Goal: Task Accomplishment & Management: Manage account settings

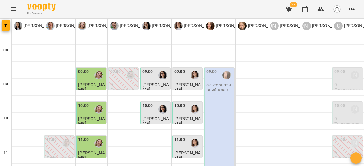
scroll to position [156, 0]
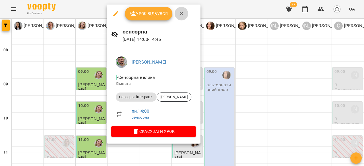
click at [178, 16] on icon "button" at bounding box center [181, 13] width 7 height 7
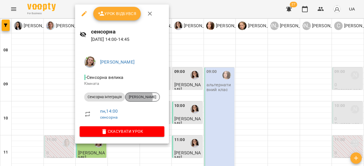
click at [133, 97] on span "Лісовський" at bounding box center [142, 97] width 34 height 5
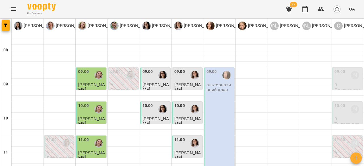
scroll to position [152, 0]
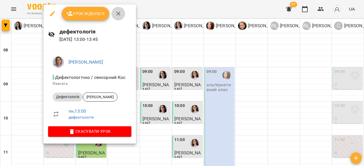
click at [115, 14] on icon "button" at bounding box center [118, 13] width 7 height 7
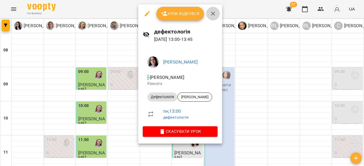
click at [211, 11] on icon "button" at bounding box center [212, 13] width 7 height 7
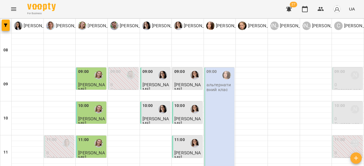
scroll to position [248, 0]
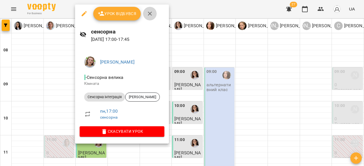
click at [153, 15] on button "button" at bounding box center [150, 14] width 14 height 14
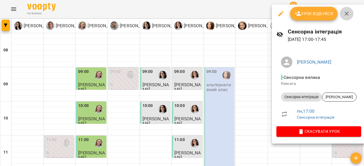
click at [348, 12] on icon "button" at bounding box center [346, 13] width 7 height 7
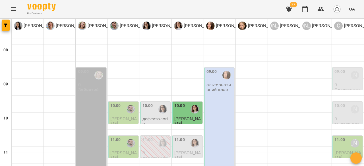
scroll to position [80, 0]
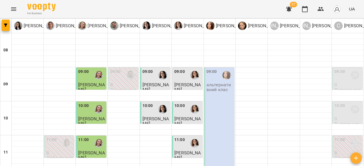
scroll to position [157, 0]
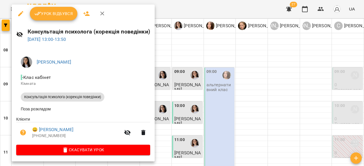
click at [61, 17] on button "Урок відбувся" at bounding box center [54, 14] width 48 height 14
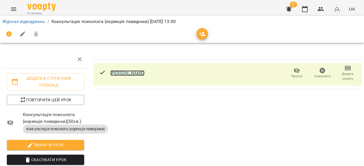
click at [133, 72] on link "Лешко Артем" at bounding box center [127, 72] width 34 height 5
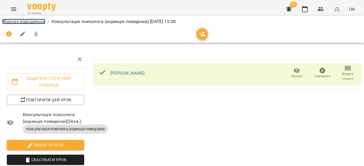
click at [37, 20] on link "Журнал відвідувань" at bounding box center [23, 21] width 43 height 5
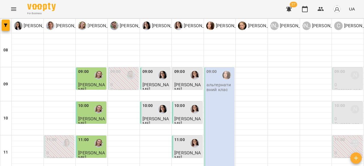
scroll to position [141, 0]
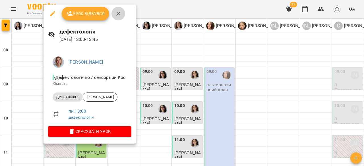
click at [117, 17] on button "button" at bounding box center [118, 14] width 14 height 14
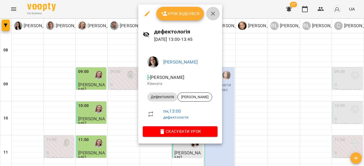
click at [212, 17] on button "button" at bounding box center [213, 14] width 14 height 14
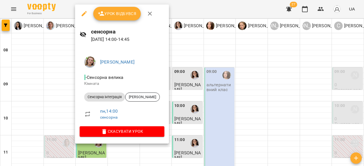
click at [148, 19] on button "button" at bounding box center [150, 14] width 14 height 14
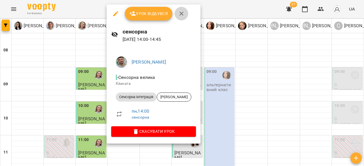
click at [181, 16] on icon "button" at bounding box center [181, 13] width 7 height 7
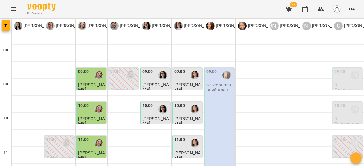
scroll to position [185, 0]
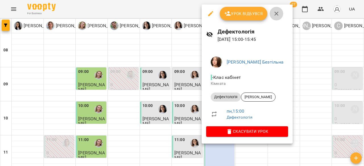
click at [274, 12] on icon "button" at bounding box center [276, 13] width 7 height 7
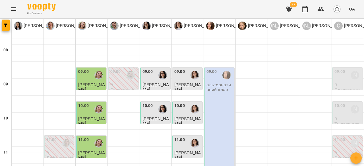
scroll to position [147, 0]
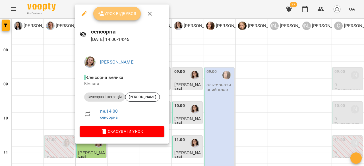
click at [128, 16] on span "Урок відбувся" at bounding box center [117, 13] width 39 height 7
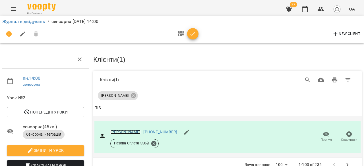
click at [124, 130] on link "Лісовський" at bounding box center [125, 132] width 30 height 5
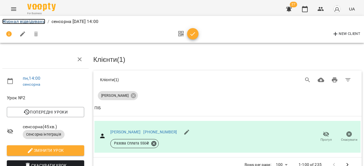
click at [41, 20] on link "Журнал відвідувань" at bounding box center [23, 21] width 43 height 5
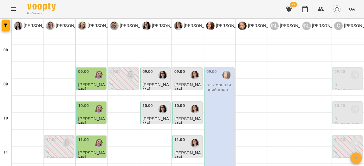
scroll to position [148, 0]
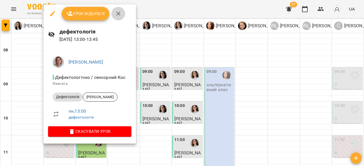
click at [116, 18] on button "button" at bounding box center [118, 14] width 14 height 14
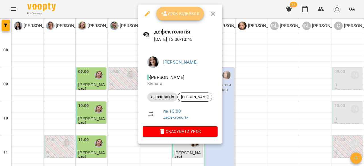
click at [178, 15] on span "Урок відбувся" at bounding box center [180, 13] width 39 height 7
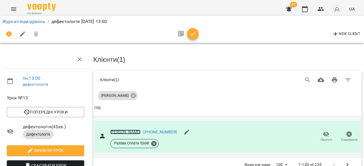
click at [120, 131] on link "Крисько Мирон" at bounding box center [125, 132] width 30 height 5
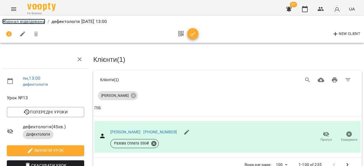
click at [41, 22] on link "Журнал відвідувань" at bounding box center [23, 21] width 43 height 5
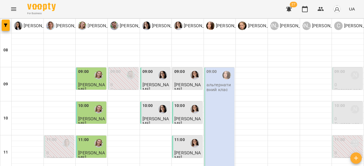
scroll to position [159, 0]
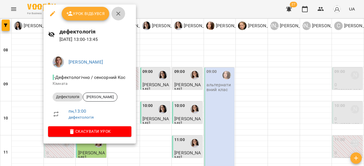
click at [120, 15] on icon "button" at bounding box center [118, 13] width 7 height 7
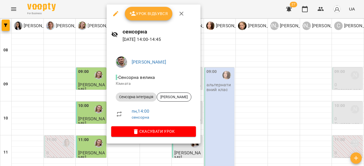
click at [184, 14] on button "button" at bounding box center [181, 14] width 14 height 14
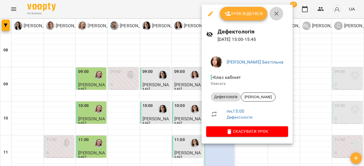
click at [275, 16] on icon "button" at bounding box center [276, 13] width 7 height 7
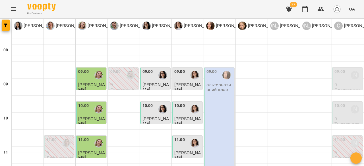
scroll to position [239, 0]
type input "**********"
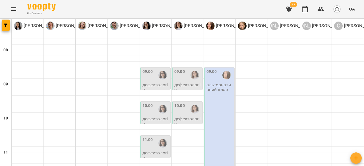
scroll to position [314, 0]
type input "**********"
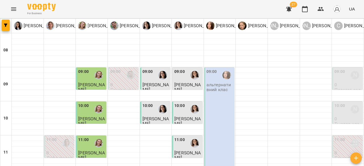
scroll to position [174, 0]
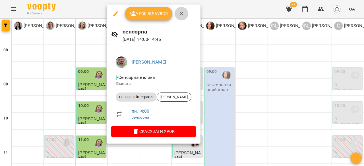
click at [181, 11] on icon "button" at bounding box center [181, 13] width 7 height 7
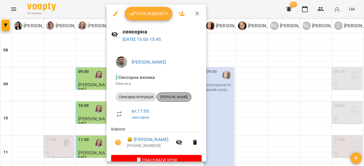
click at [177, 95] on span "Осіпов Веніамін" at bounding box center [174, 97] width 34 height 5
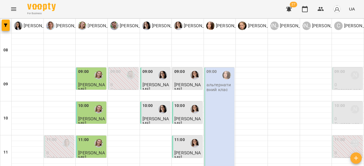
scroll to position [182, 0]
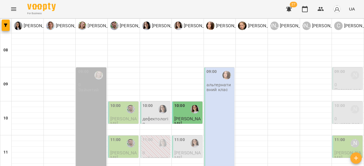
scroll to position [32, 0]
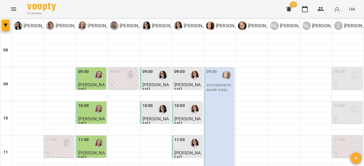
scroll to position [152, 0]
type input "**********"
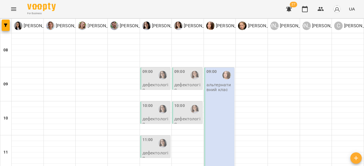
scroll to position [314, 0]
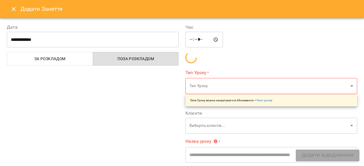
type input "**********"
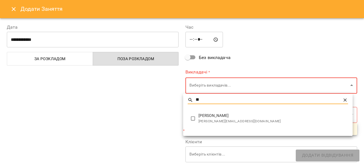
type input "**"
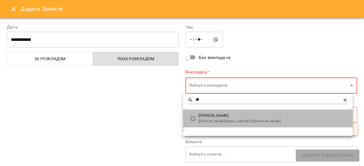
click at [204, 117] on span "[PERSON_NAME]" at bounding box center [272, 116] width 149 height 6
type input "**********"
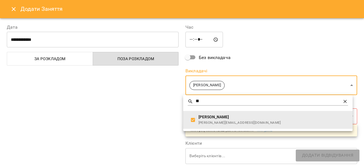
click at [152, 116] on div at bounding box center [182, 83] width 364 height 166
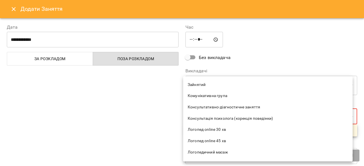
scroll to position [59, 0]
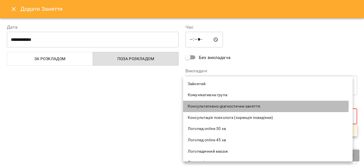
click at [211, 106] on span "Консультативно-діагностичне заняття" at bounding box center [267, 107] width 160 height 6
type input "**********"
type input "**"
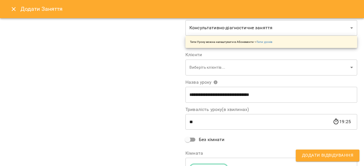
scroll to position [113, 0]
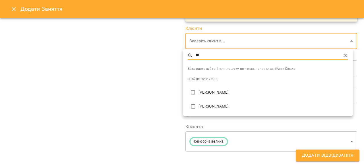
type input "**"
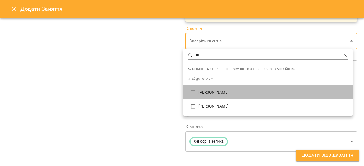
click at [209, 90] on p "Вульчин Данило" at bounding box center [272, 93] width 149 height 6
type input "**********"
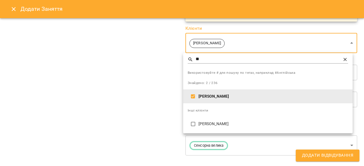
click at [129, 92] on div at bounding box center [182, 83] width 364 height 166
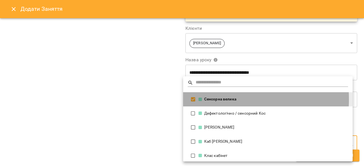
click at [209, 99] on div "Сенсорна велика" at bounding box center [272, 100] width 149 height 6
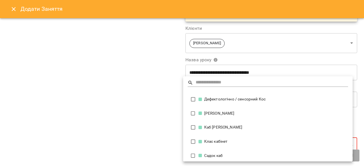
scroll to position [0, 0]
click at [214, 126] on div "Каб [PERSON_NAME]" at bounding box center [272, 128] width 149 height 6
type input "**********"
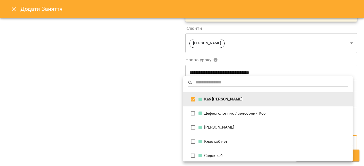
click at [141, 126] on div at bounding box center [182, 83] width 364 height 166
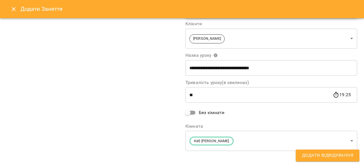
scroll to position [121, 0]
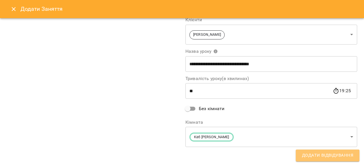
click at [315, 155] on span "Додати Відвідування" at bounding box center [327, 155] width 51 height 7
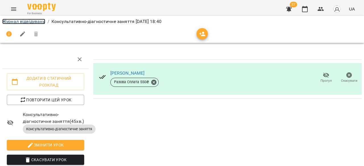
click at [34, 22] on link "Журнал відвідувань" at bounding box center [23, 21] width 43 height 5
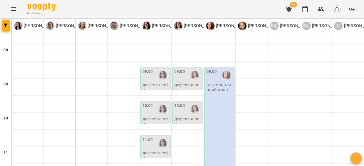
scroll to position [314, 0]
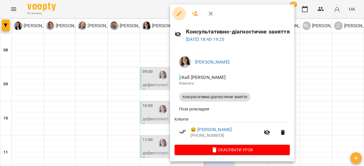
click at [178, 15] on icon "button" at bounding box center [178, 13] width 5 height 5
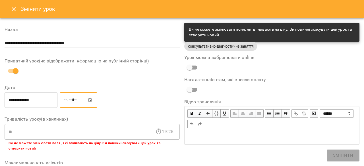
click at [76, 100] on input "*****" at bounding box center [78, 100] width 37 height 16
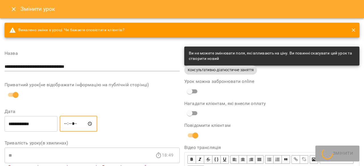
type input "*****"
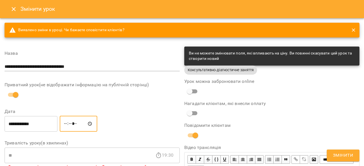
click at [349, 154] on span "Змінити" at bounding box center [343, 155] width 20 height 7
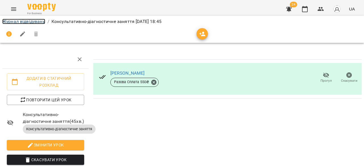
click at [30, 20] on link "Журнал відвідувань" at bounding box center [23, 21] width 43 height 5
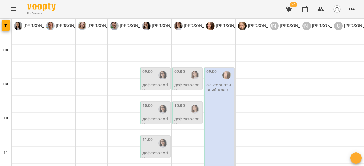
scroll to position [314, 0]
type input "**********"
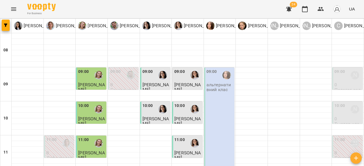
scroll to position [312, 0]
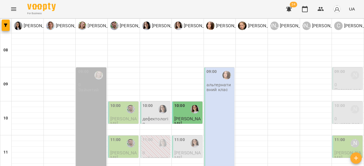
scroll to position [0, 0]
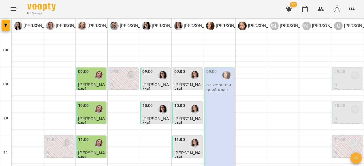
scroll to position [170, 0]
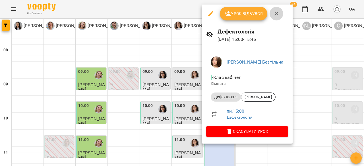
click at [280, 11] on button "button" at bounding box center [276, 14] width 14 height 14
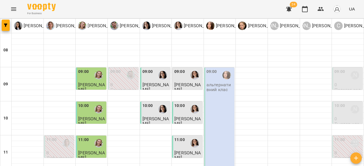
scroll to position [256, 0]
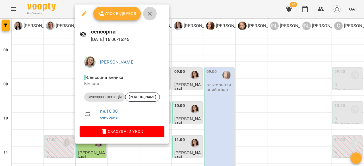
click at [150, 15] on icon "button" at bounding box center [149, 13] width 7 height 7
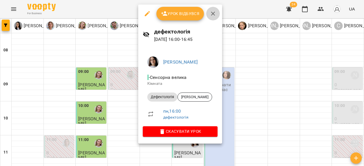
click at [213, 11] on icon "button" at bounding box center [212, 13] width 7 height 7
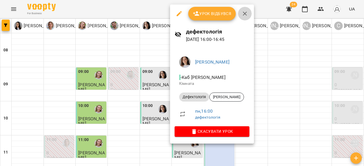
click at [244, 15] on icon "button" at bounding box center [244, 13] width 7 height 7
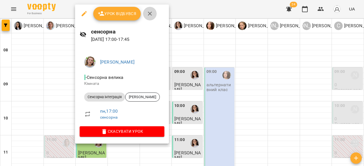
click at [151, 14] on icon "button" at bounding box center [149, 13] width 7 height 7
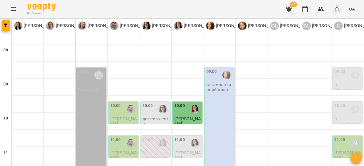
scroll to position [91, 0]
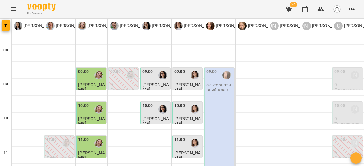
scroll to position [169, 0]
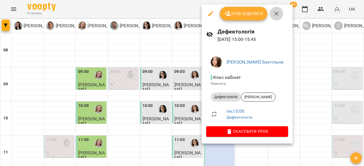
click at [277, 13] on icon "button" at bounding box center [276, 13] width 7 height 7
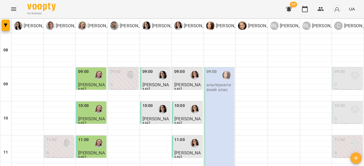
scroll to position [224, 0]
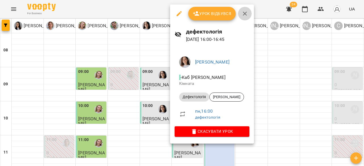
click at [245, 16] on icon "button" at bounding box center [244, 13] width 7 height 7
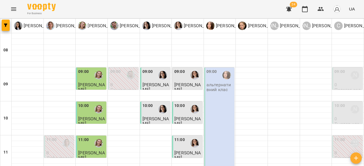
scroll to position [174, 0]
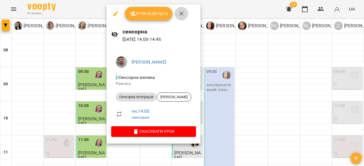
click at [181, 16] on icon "button" at bounding box center [181, 13] width 7 height 7
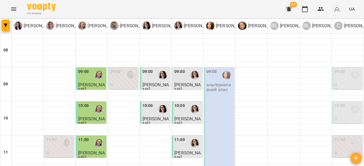
scroll to position [164, 0]
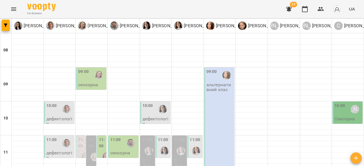
scroll to position [87, 0]
click at [99, 151] on div at bounding box center [105, 157] width 13 height 13
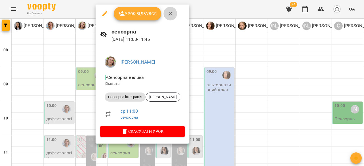
click at [172, 11] on icon "button" at bounding box center [170, 13] width 7 height 7
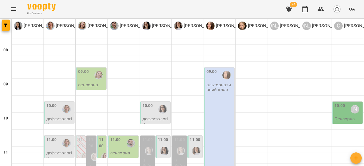
click at [80, 137] on label "11:00" at bounding box center [81, 143] width 6 height 12
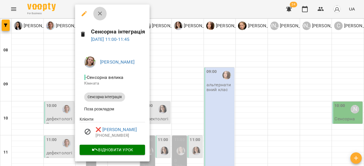
click at [99, 13] on icon "button" at bounding box center [100, 13] width 7 height 7
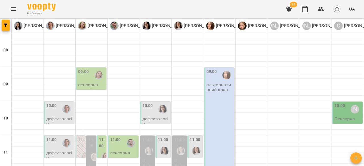
scroll to position [122, 0]
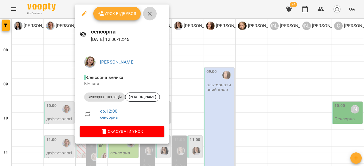
click at [150, 13] on icon "button" at bounding box center [149, 13] width 7 height 7
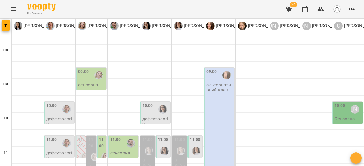
scroll to position [53, 0]
click at [103, 151] on div at bounding box center [105, 157] width 13 height 13
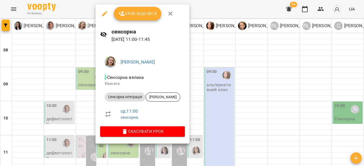
click at [167, 11] on icon "button" at bounding box center [170, 13] width 7 height 7
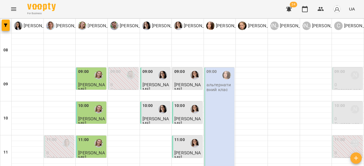
scroll to position [216, 0]
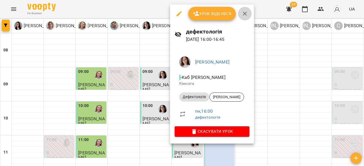
click at [245, 14] on icon "button" at bounding box center [245, 14] width 4 height 4
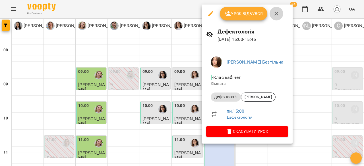
click at [277, 15] on icon "button" at bounding box center [276, 14] width 4 height 4
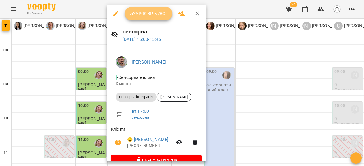
click at [146, 15] on span "Урок відбувся" at bounding box center [148, 13] width 39 height 7
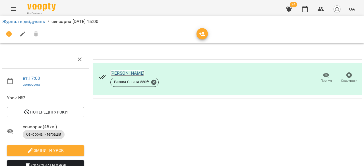
click at [121, 71] on link "[PERSON_NAME]" at bounding box center [127, 72] width 34 height 5
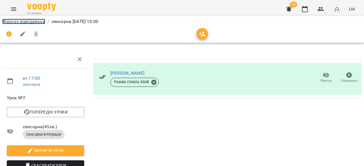
click at [27, 24] on link "Журнал відвідувань" at bounding box center [23, 21] width 43 height 5
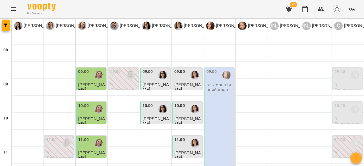
scroll to position [186, 0]
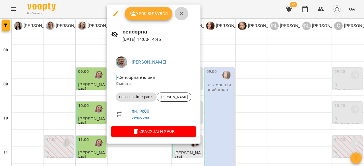
click at [181, 14] on icon "button" at bounding box center [181, 14] width 4 height 4
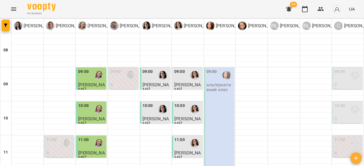
scroll to position [249, 0]
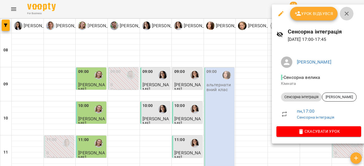
click at [343, 15] on icon "button" at bounding box center [346, 13] width 7 height 7
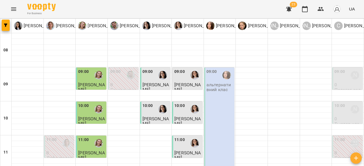
scroll to position [150, 0]
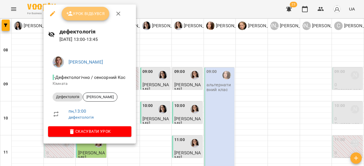
click at [94, 18] on button "Урок відбувся" at bounding box center [86, 14] width 48 height 14
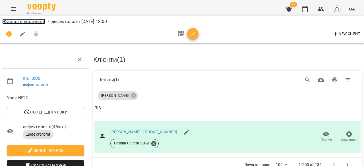
click at [25, 19] on link "Журнал відвідувань" at bounding box center [23, 21] width 43 height 5
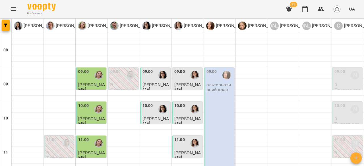
scroll to position [188, 0]
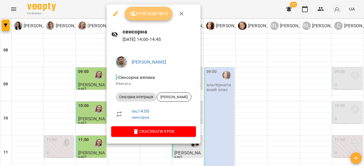
click at [144, 13] on span "Урок відбувся" at bounding box center [148, 13] width 39 height 7
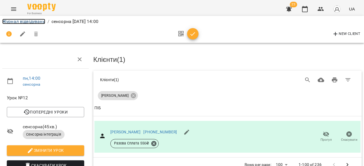
click at [20, 22] on link "Журнал відвідувань" at bounding box center [23, 21] width 43 height 5
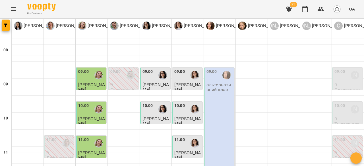
scroll to position [211, 0]
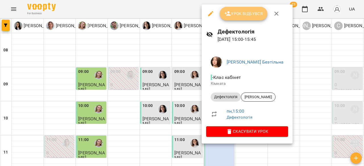
click at [252, 19] on button "Урок відбувся" at bounding box center [244, 14] width 48 height 14
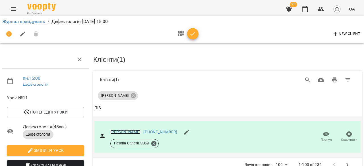
click at [130, 130] on link "[PERSON_NAME]" at bounding box center [125, 132] width 30 height 5
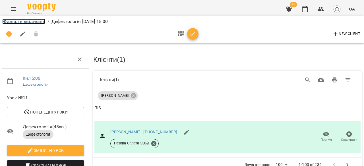
click at [42, 22] on link "Журнал відвідувань" at bounding box center [23, 21] width 43 height 5
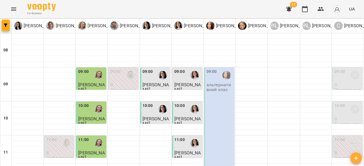
scroll to position [263, 0]
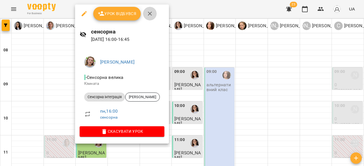
click at [148, 9] on button "button" at bounding box center [150, 14] width 14 height 14
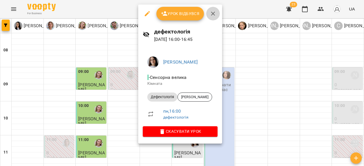
click at [211, 13] on icon "button" at bounding box center [212, 13] width 7 height 7
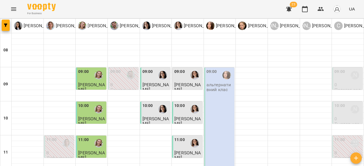
scroll to position [289, 0]
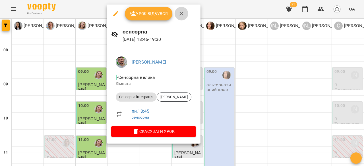
click at [180, 14] on icon "button" at bounding box center [181, 13] width 7 height 7
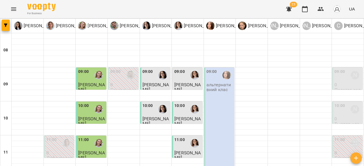
scroll to position [269, 0]
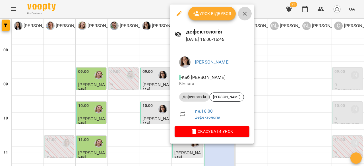
click at [245, 12] on icon "button" at bounding box center [244, 13] width 7 height 7
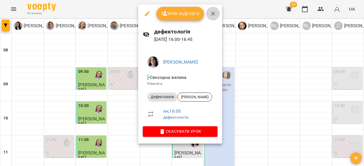
click at [210, 15] on icon "button" at bounding box center [212, 13] width 7 height 7
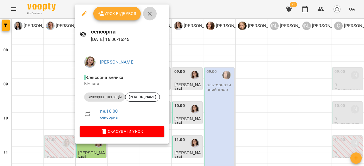
click at [151, 17] on icon "button" at bounding box center [149, 13] width 7 height 7
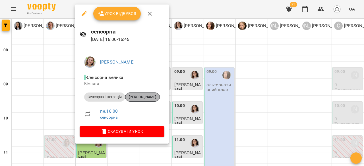
click at [143, 99] on span "[PERSON_NAME]" at bounding box center [142, 97] width 34 height 5
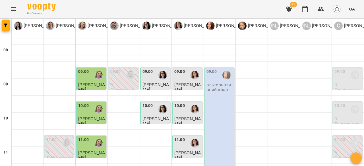
scroll to position [272, 0]
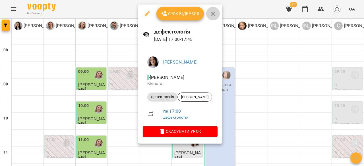
click at [215, 16] on icon "button" at bounding box center [212, 13] width 7 height 7
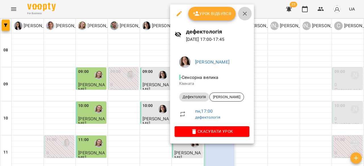
click at [242, 14] on icon "button" at bounding box center [244, 13] width 7 height 7
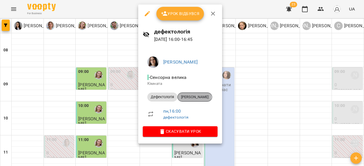
click at [187, 96] on span "[PERSON_NAME]" at bounding box center [195, 97] width 34 height 5
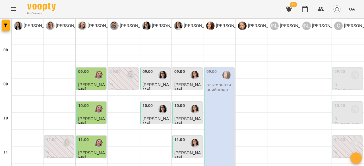
scroll to position [272, 0]
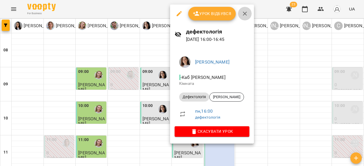
click at [246, 13] on icon "button" at bounding box center [244, 13] width 7 height 7
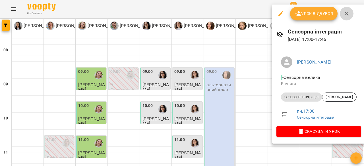
click at [344, 16] on icon "button" at bounding box center [346, 13] width 7 height 7
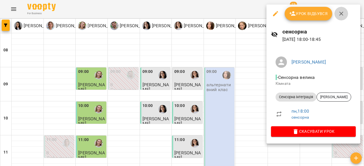
click at [343, 16] on icon "button" at bounding box center [340, 13] width 7 height 7
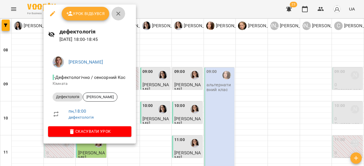
click at [116, 16] on icon "button" at bounding box center [118, 13] width 7 height 7
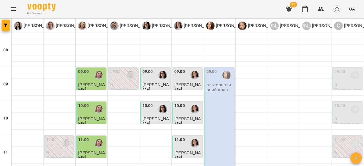
scroll to position [268, 0]
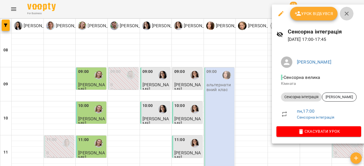
click at [345, 14] on icon "button" at bounding box center [346, 13] width 7 height 7
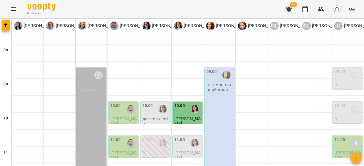
scroll to position [297, 0]
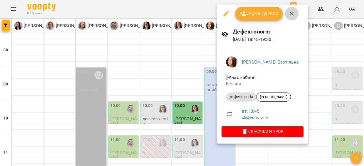
click at [288, 14] on icon "button" at bounding box center [291, 13] width 7 height 7
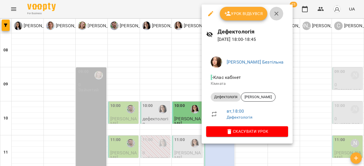
click at [275, 15] on icon "button" at bounding box center [276, 13] width 7 height 7
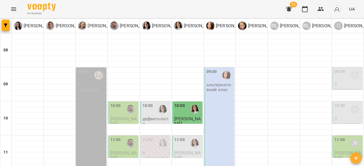
scroll to position [314, 0]
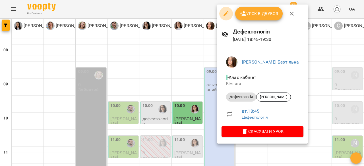
click at [224, 14] on icon "button" at bounding box center [225, 13] width 7 height 7
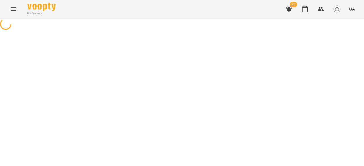
select select "**********"
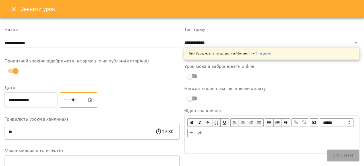
click at [72, 100] on input "*****" at bounding box center [78, 100] width 37 height 16
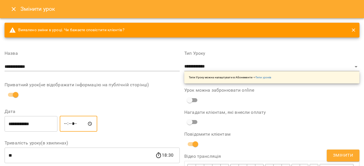
type input "*****"
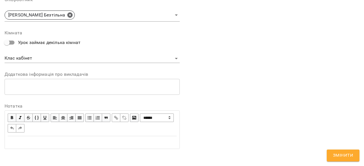
scroll to position [209, 0]
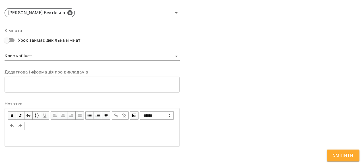
click at [333, 156] on span "Змінити" at bounding box center [343, 155] width 20 height 7
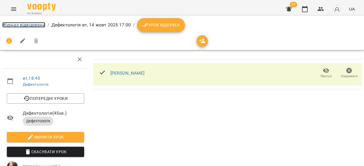
click at [16, 22] on link "Журнал відвідувань" at bounding box center [23, 24] width 43 height 5
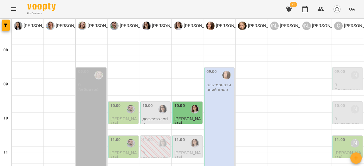
scroll to position [305, 0]
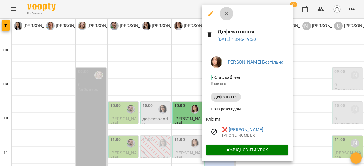
click at [227, 16] on icon "button" at bounding box center [226, 13] width 7 height 7
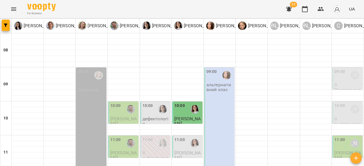
scroll to position [0, 0]
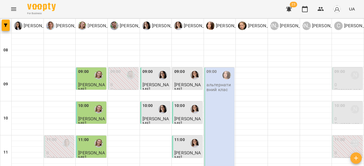
scroll to position [271, 0]
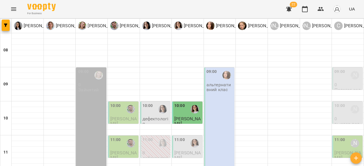
scroll to position [100, 0]
click at [147, 137] on div "11:00" at bounding box center [147, 143] width 11 height 13
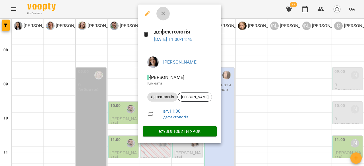
click at [162, 14] on icon "button" at bounding box center [163, 13] width 7 height 7
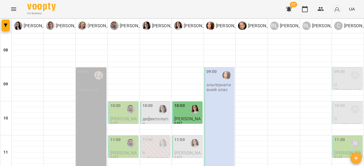
scroll to position [198, 0]
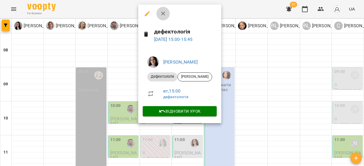
click at [166, 11] on icon "button" at bounding box center [163, 13] width 7 height 7
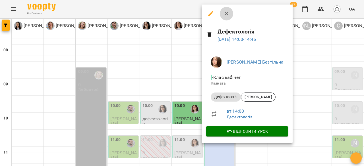
click at [229, 15] on button "button" at bounding box center [227, 14] width 14 height 14
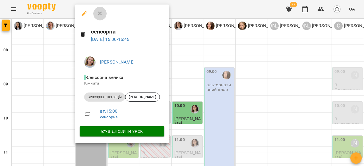
click at [102, 18] on button "button" at bounding box center [100, 14] width 14 height 14
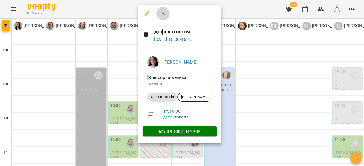
click at [161, 17] on icon "button" at bounding box center [163, 13] width 7 height 7
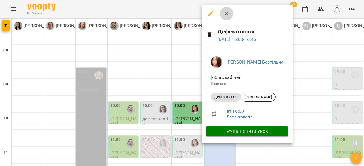
click at [223, 13] on icon "button" at bounding box center [226, 13] width 7 height 7
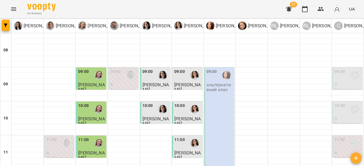
scroll to position [269, 0]
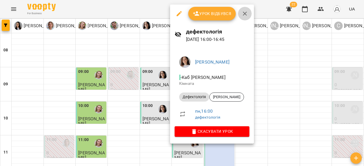
click at [244, 15] on icon "button" at bounding box center [244, 13] width 7 height 7
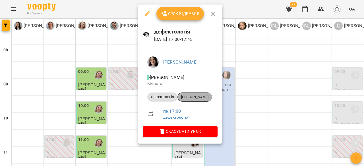
click at [199, 97] on span "[PERSON_NAME]" at bounding box center [195, 97] width 34 height 5
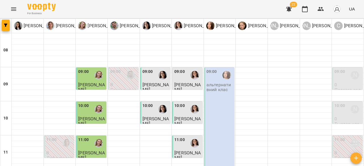
scroll to position [260, 0]
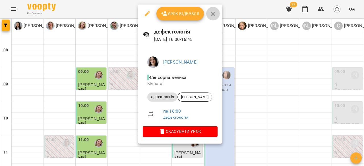
click at [213, 16] on icon "button" at bounding box center [212, 13] width 7 height 7
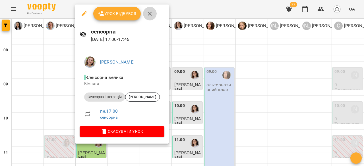
click at [151, 12] on icon "button" at bounding box center [150, 14] width 4 height 4
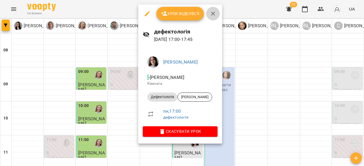
click at [216, 16] on button "button" at bounding box center [213, 14] width 14 height 14
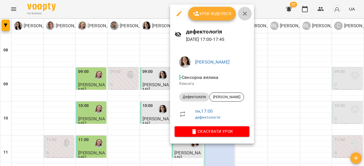
click at [245, 16] on icon "button" at bounding box center [244, 13] width 7 height 7
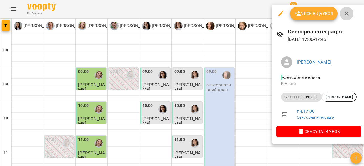
click at [347, 13] on icon "button" at bounding box center [346, 13] width 7 height 7
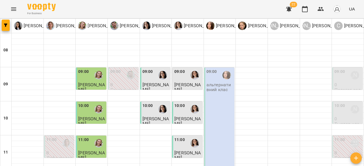
scroll to position [268, 0]
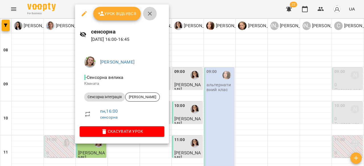
click at [150, 15] on icon "button" at bounding box center [149, 13] width 7 height 7
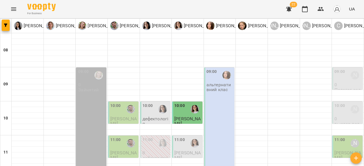
scroll to position [75, 0]
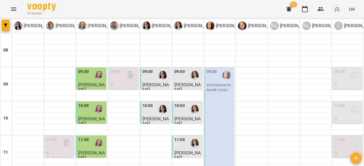
scroll to position [237, 0]
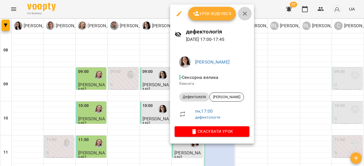
click at [240, 16] on button "button" at bounding box center [245, 14] width 14 height 14
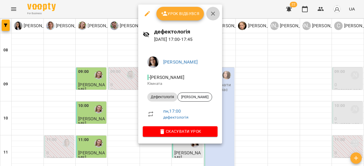
click at [212, 11] on icon "button" at bounding box center [212, 13] width 7 height 7
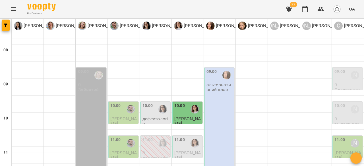
scroll to position [157, 0]
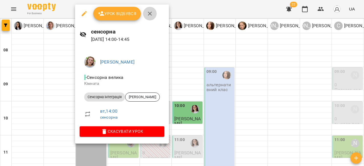
click at [151, 16] on icon "button" at bounding box center [149, 13] width 7 height 7
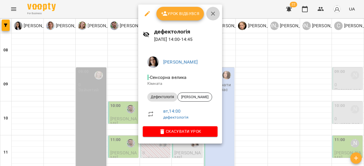
click at [207, 14] on button "button" at bounding box center [213, 14] width 14 height 14
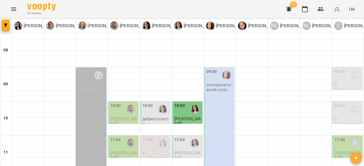
scroll to position [173, 0]
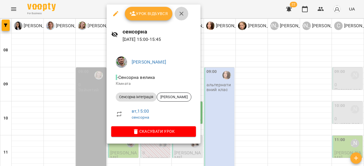
click at [181, 14] on icon "button" at bounding box center [181, 13] width 7 height 7
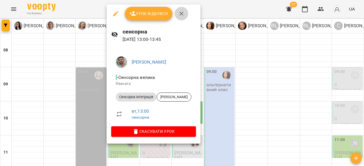
click at [179, 14] on icon "button" at bounding box center [181, 14] width 4 height 4
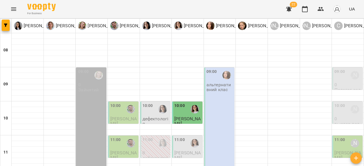
scroll to position [142, 0]
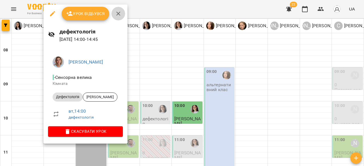
click at [115, 11] on icon "button" at bounding box center [118, 13] width 7 height 7
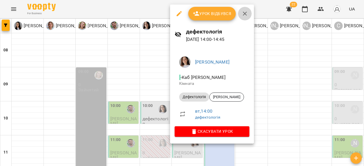
click at [239, 17] on button "button" at bounding box center [245, 14] width 14 height 14
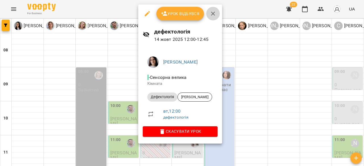
click at [212, 16] on icon "button" at bounding box center [212, 13] width 7 height 7
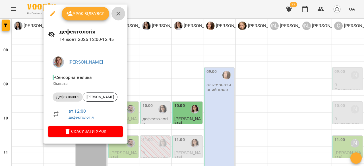
click at [119, 15] on icon "button" at bounding box center [118, 14] width 4 height 4
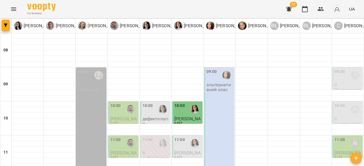
scroll to position [102, 0]
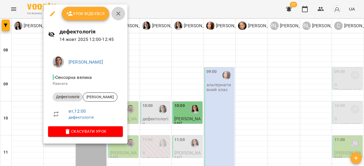
click at [121, 13] on icon "button" at bounding box center [118, 13] width 7 height 7
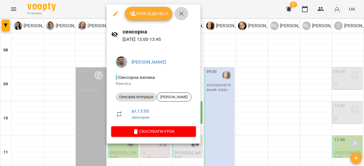
click at [182, 16] on icon "button" at bounding box center [181, 13] width 7 height 7
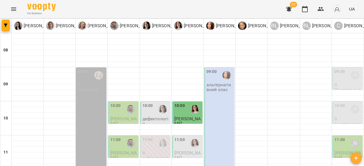
scroll to position [142, 0]
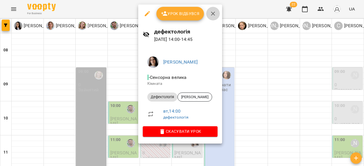
click at [209, 15] on icon "button" at bounding box center [212, 13] width 7 height 7
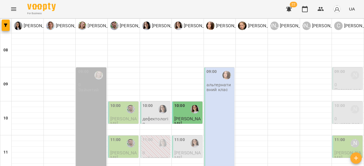
scroll to position [149, 0]
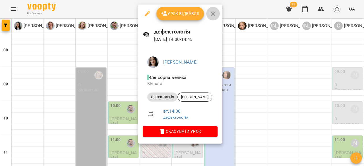
click at [212, 14] on icon "button" at bounding box center [213, 14] width 4 height 4
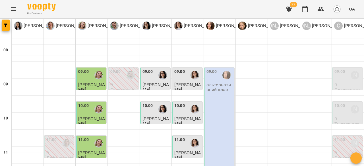
scroll to position [263, 0]
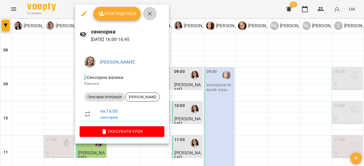
click at [147, 14] on icon "button" at bounding box center [149, 13] width 7 height 7
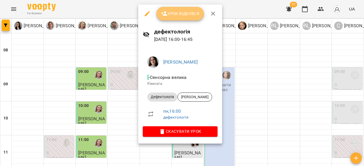
click at [166, 16] on icon "button" at bounding box center [164, 13] width 7 height 7
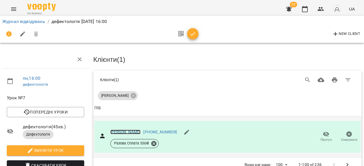
click at [128, 130] on link "[PERSON_NAME]" at bounding box center [125, 132] width 30 height 5
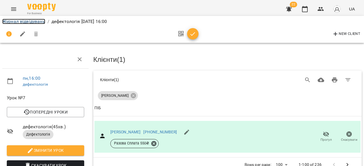
click at [31, 19] on link "Журнал відвідувань" at bounding box center [23, 21] width 43 height 5
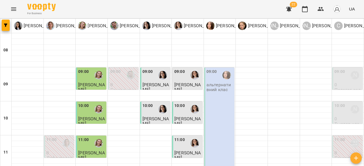
scroll to position [262, 0]
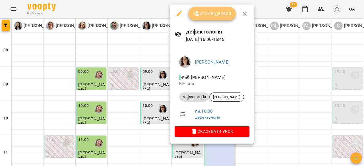
click at [216, 18] on button "Урок відбувся" at bounding box center [212, 14] width 48 height 14
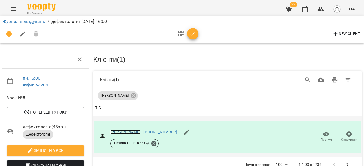
click at [116, 131] on link "[PERSON_NAME]" at bounding box center [125, 132] width 30 height 5
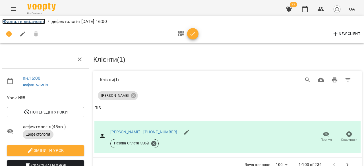
click at [42, 21] on link "Журнал відвідувань" at bounding box center [23, 21] width 43 height 5
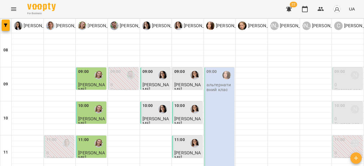
scroll to position [263, 0]
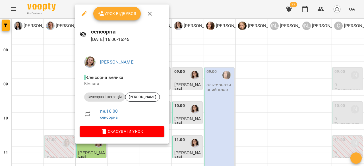
click at [148, 16] on icon "button" at bounding box center [149, 13] width 7 height 7
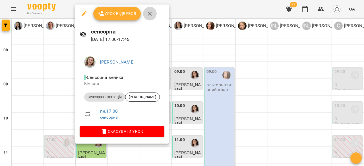
click at [148, 16] on icon "button" at bounding box center [149, 13] width 7 height 7
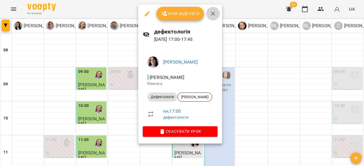
click at [211, 15] on icon "button" at bounding box center [213, 14] width 4 height 4
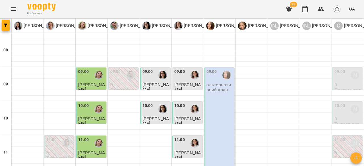
scroll to position [275, 0]
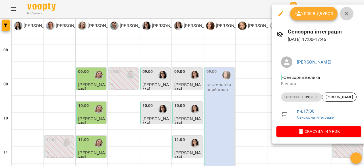
click at [344, 11] on icon "button" at bounding box center [346, 13] width 7 height 7
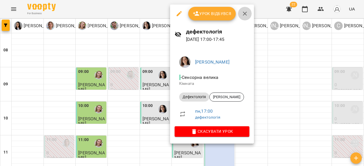
click at [245, 12] on icon "button" at bounding box center [245, 14] width 4 height 4
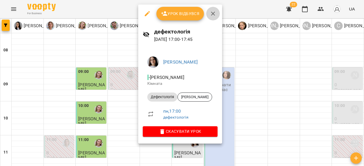
click at [212, 16] on icon "button" at bounding box center [212, 13] width 7 height 7
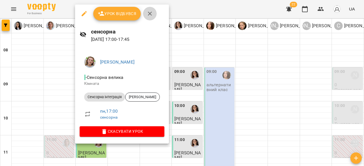
click at [152, 16] on icon "button" at bounding box center [149, 13] width 7 height 7
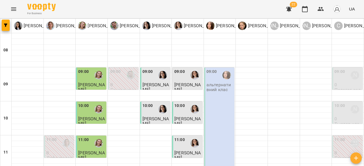
scroll to position [264, 0]
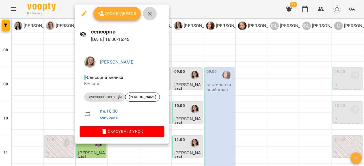
click at [152, 16] on icon "button" at bounding box center [149, 13] width 7 height 7
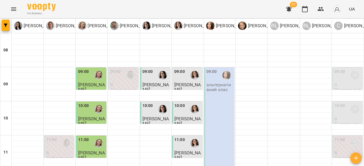
scroll to position [267, 0]
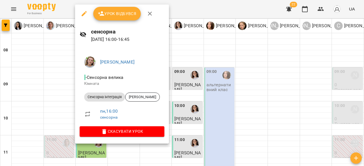
click at [126, 13] on span "Урок відбувся" at bounding box center [117, 13] width 39 height 7
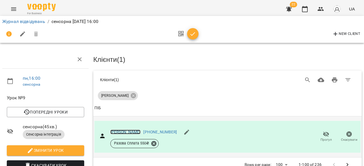
click at [127, 131] on link "[PERSON_NAME]" at bounding box center [125, 132] width 30 height 5
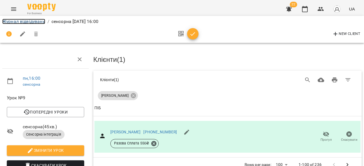
click at [5, 19] on link "Журнал відвідувань" at bounding box center [23, 21] width 43 height 5
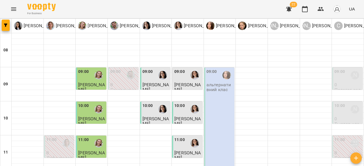
scroll to position [301, 0]
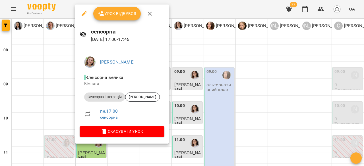
click at [149, 14] on icon "button" at bounding box center [149, 13] width 7 height 7
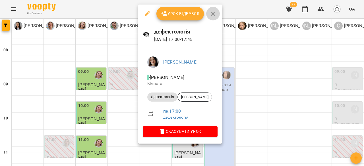
click at [213, 12] on icon "button" at bounding box center [212, 13] width 7 height 7
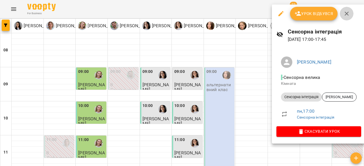
click at [345, 16] on icon "button" at bounding box center [346, 13] width 7 height 7
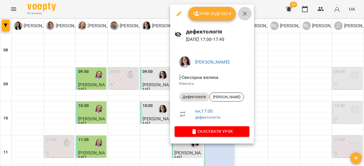
click at [244, 17] on button "button" at bounding box center [245, 14] width 14 height 14
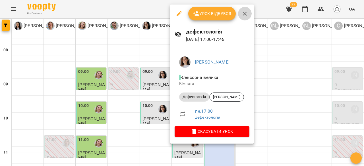
click at [243, 17] on icon "button" at bounding box center [244, 13] width 7 height 7
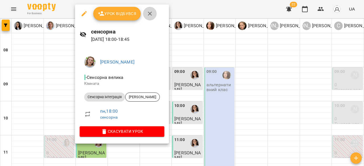
click at [147, 17] on button "button" at bounding box center [150, 14] width 14 height 14
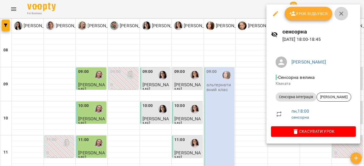
click at [341, 12] on icon "button" at bounding box center [341, 14] width 4 height 4
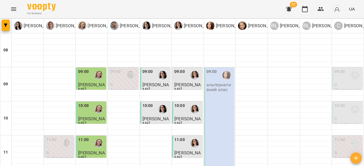
scroll to position [314, 0]
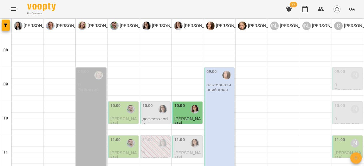
scroll to position [105, 0]
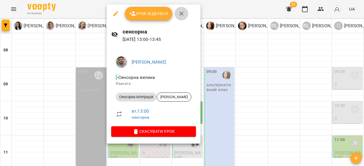
click at [183, 14] on icon "button" at bounding box center [181, 13] width 7 height 7
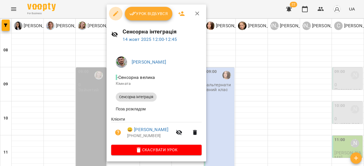
click at [116, 17] on button "button" at bounding box center [116, 14] width 14 height 14
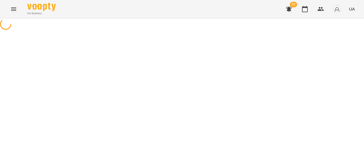
select select "**********"
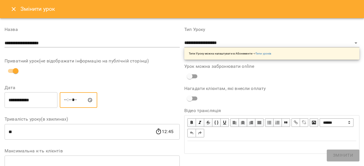
click at [72, 102] on input "*****" at bounding box center [78, 100] width 37 height 16
type input "*****"
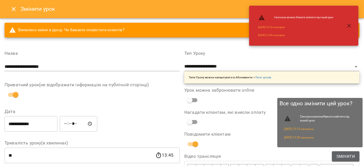
click at [343, 154] on span "Змінити" at bounding box center [345, 156] width 18 height 7
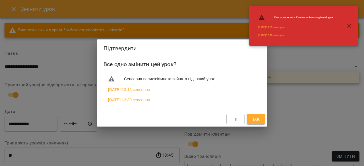
click at [255, 120] on span "Так" at bounding box center [255, 119] width 7 height 7
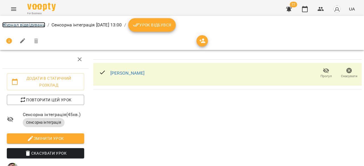
click at [36, 26] on link "Журнал відвідувань" at bounding box center [23, 24] width 43 height 5
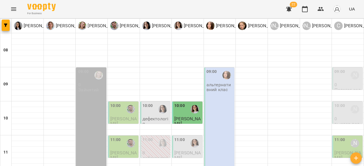
scroll to position [130, 0]
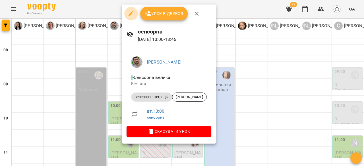
click at [130, 13] on icon "button" at bounding box center [131, 13] width 7 height 7
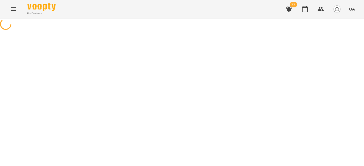
select select "**********"
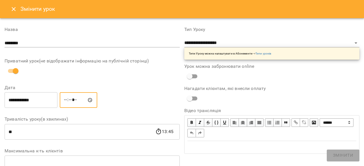
click at [72, 101] on input "*****" at bounding box center [78, 100] width 37 height 16
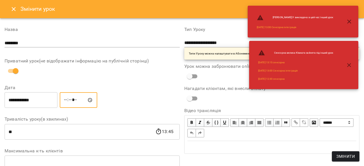
click at [72, 101] on input "*****" at bounding box center [78, 100] width 37 height 16
type input "*****"
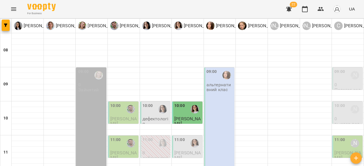
scroll to position [144, 0]
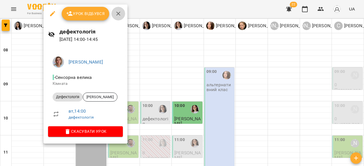
click at [113, 15] on button "button" at bounding box center [118, 14] width 14 height 14
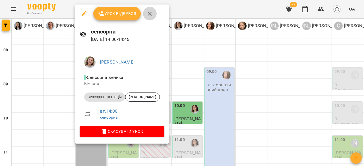
click at [147, 11] on icon "button" at bounding box center [149, 13] width 7 height 7
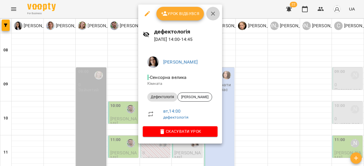
click at [212, 19] on button "button" at bounding box center [213, 14] width 14 height 14
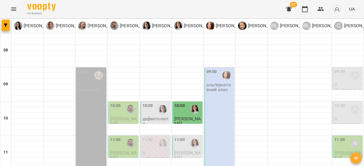
scroll to position [164, 0]
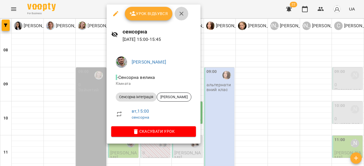
click at [179, 11] on icon "button" at bounding box center [181, 13] width 7 height 7
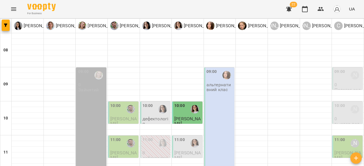
scroll to position [144, 0]
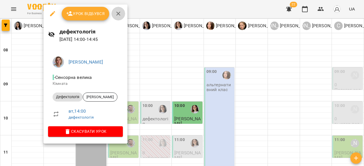
click at [117, 12] on icon "button" at bounding box center [118, 13] width 7 height 7
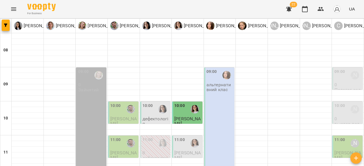
scroll to position [173, 0]
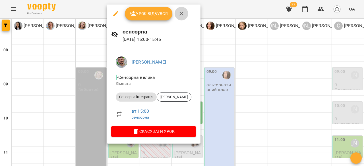
click at [178, 12] on icon "button" at bounding box center [181, 13] width 7 height 7
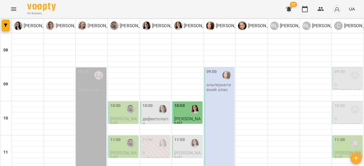
scroll to position [130, 0]
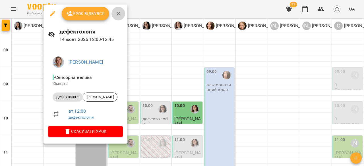
click at [115, 13] on icon "button" at bounding box center [118, 13] width 7 height 7
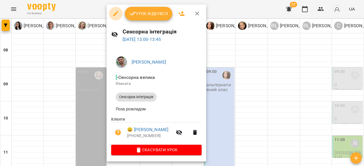
click at [114, 17] on button "button" at bounding box center [116, 14] width 14 height 14
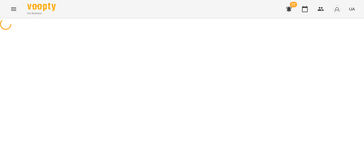
select select "**********"
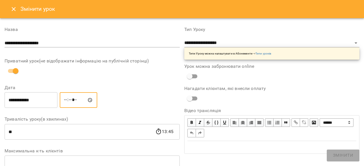
click at [73, 100] on input "*****" at bounding box center [78, 100] width 37 height 16
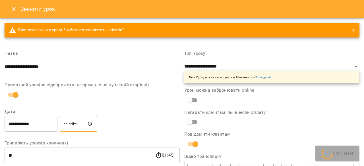
type input "*****"
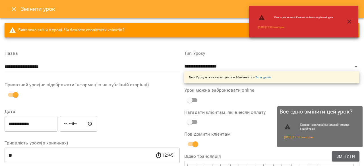
click at [345, 155] on span "Змінити" at bounding box center [345, 156] width 18 height 7
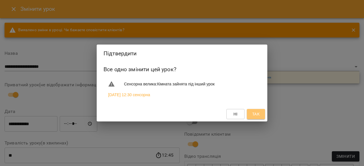
click at [260, 113] on span "Так" at bounding box center [255, 114] width 9 height 7
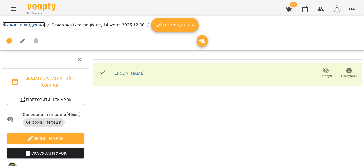
click at [37, 24] on link "Журнал відвідувань" at bounding box center [23, 24] width 43 height 5
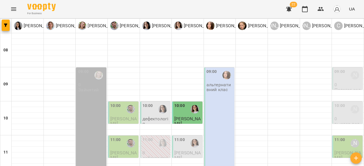
scroll to position [153, 0]
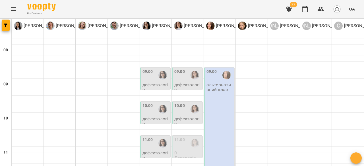
scroll to position [314, 0]
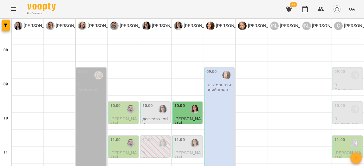
scroll to position [177, 0]
type input "**********"
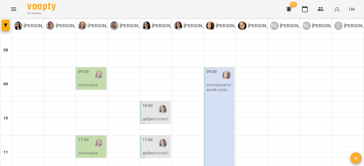
scroll to position [314, 0]
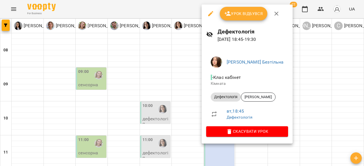
click at [277, 17] on button "button" at bounding box center [276, 14] width 14 height 14
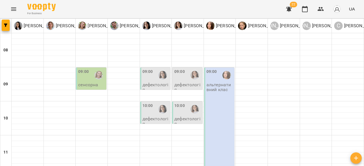
scroll to position [246, 0]
type input "**********"
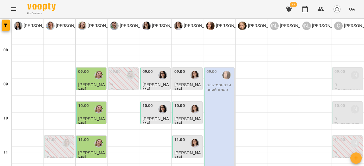
scroll to position [290, 0]
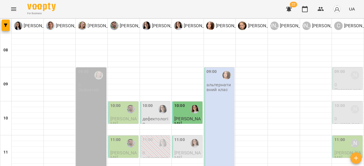
scroll to position [170, 0]
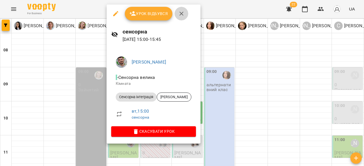
click at [181, 13] on icon "button" at bounding box center [181, 13] width 7 height 7
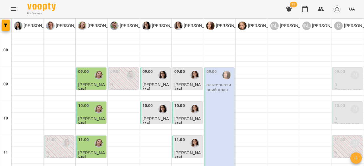
scroll to position [297, 0]
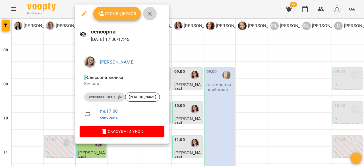
click at [149, 17] on icon "button" at bounding box center [149, 13] width 7 height 7
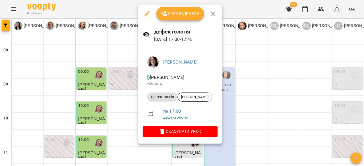
click at [211, 13] on icon "button" at bounding box center [212, 13] width 7 height 7
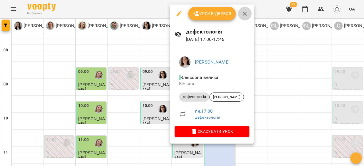
click at [243, 17] on button "button" at bounding box center [245, 14] width 14 height 14
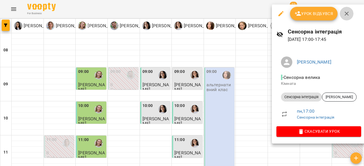
click at [349, 17] on icon "button" at bounding box center [346, 13] width 7 height 7
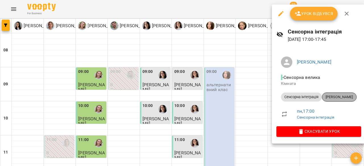
click at [343, 96] on span "[PERSON_NAME]" at bounding box center [339, 97] width 34 height 5
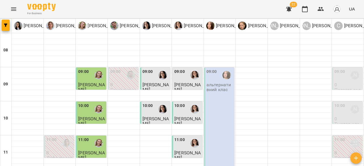
scroll to position [295, 0]
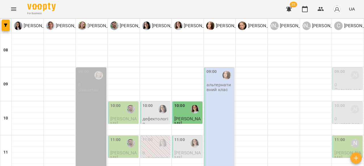
scroll to position [217, 0]
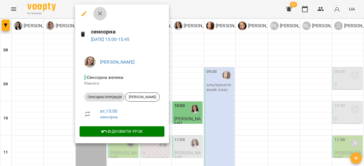
click at [99, 14] on icon "button" at bounding box center [100, 14] width 4 height 4
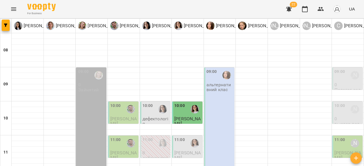
scroll to position [254, 0]
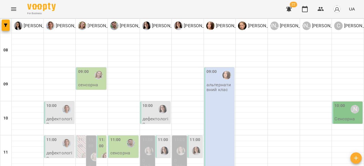
scroll to position [314, 0]
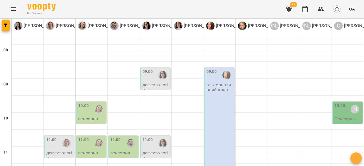
scroll to position [44, 0]
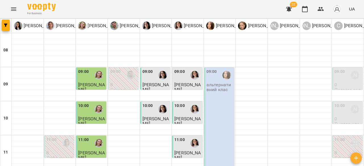
scroll to position [296, 0]
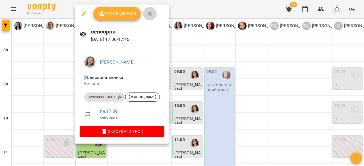
click at [151, 14] on icon "button" at bounding box center [149, 13] width 7 height 7
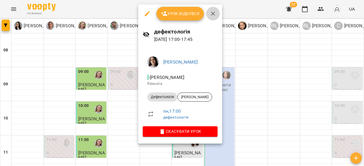
click at [214, 16] on icon "button" at bounding box center [212, 13] width 7 height 7
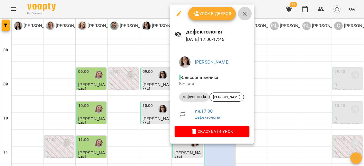
click at [240, 13] on button "button" at bounding box center [245, 14] width 14 height 14
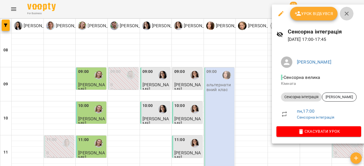
click at [347, 11] on icon "button" at bounding box center [346, 13] width 7 height 7
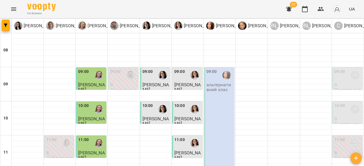
scroll to position [299, 0]
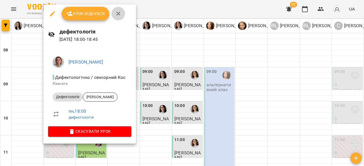
click at [117, 17] on button "button" at bounding box center [118, 14] width 14 height 14
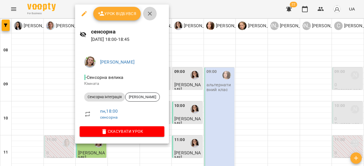
click at [149, 14] on icon "button" at bounding box center [150, 14] width 4 height 4
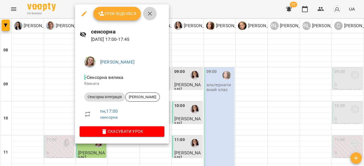
click at [153, 11] on button "button" at bounding box center [150, 14] width 14 height 14
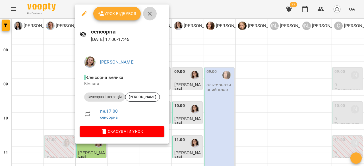
click at [152, 15] on icon "button" at bounding box center [149, 13] width 7 height 7
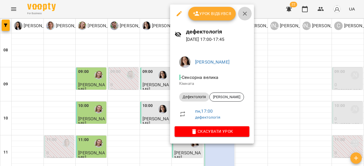
click at [243, 11] on icon "button" at bounding box center [244, 13] width 7 height 7
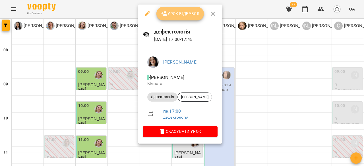
click at [186, 13] on span "Урок відбувся" at bounding box center [180, 13] width 39 height 7
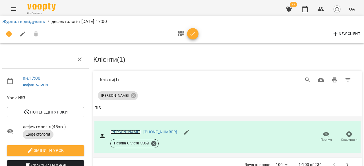
click at [124, 130] on link "[PERSON_NAME]" at bounding box center [125, 132] width 30 height 5
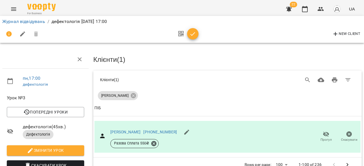
click at [17, 18] on li "Журнал відвідувань" at bounding box center [23, 21] width 43 height 7
click at [17, 21] on link "Журнал відвідувань" at bounding box center [23, 21] width 43 height 5
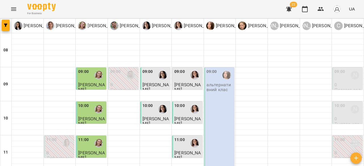
scroll to position [133, 0]
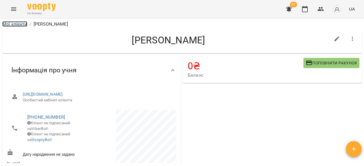
click at [6, 21] on link "Мої клієнти" at bounding box center [14, 23] width 25 height 5
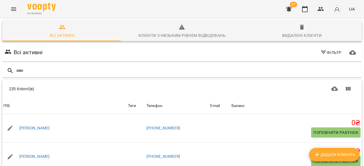
click at [323, 153] on span "Додати клієнта" at bounding box center [333, 154] width 41 height 7
select select "**"
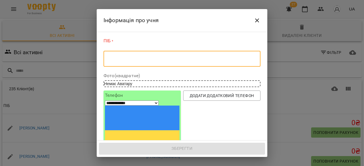
click at [170, 61] on textarea at bounding box center [181, 58] width 149 height 5
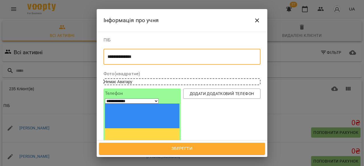
type textarea "**********"
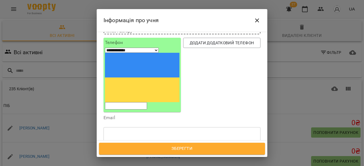
scroll to position [50, 0]
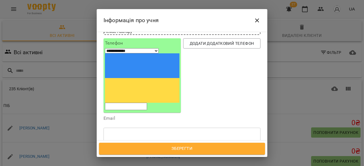
click at [138, 103] on input "tel" at bounding box center [126, 106] width 42 height 7
type input "**********"
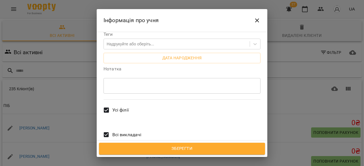
scroll to position [177, 0]
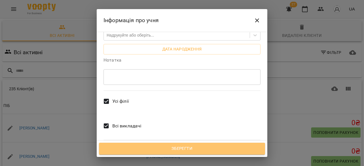
click at [203, 147] on span "Зберегти" at bounding box center [181, 148] width 153 height 7
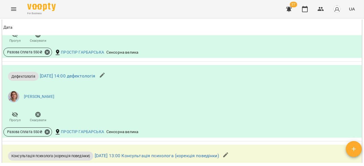
scroll to position [745, 0]
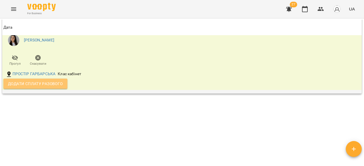
click at [37, 84] on span "Додати сплату разового" at bounding box center [35, 83] width 55 height 7
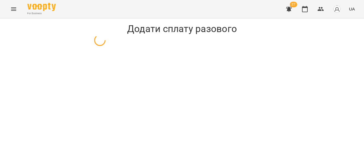
select select "**********"
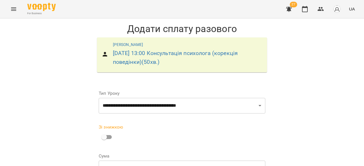
scroll to position [103, 0]
select select "**********"
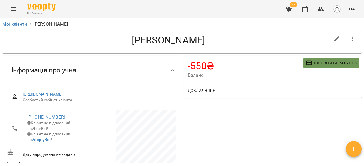
click at [335, 65] on span "Поповнити рахунок" at bounding box center [330, 63] width 51 height 7
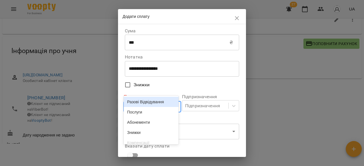
click at [153, 107] on body "For Business 27 UA Мої клієнти / [PERSON_NAME] [PERSON_NAME] -550 ₴ Баланс Попо…" at bounding box center [182, 73] width 364 height 185
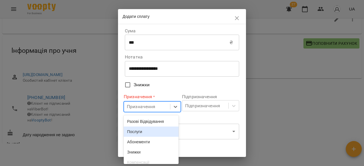
click at [147, 133] on div "Послуги" at bounding box center [151, 132] width 55 height 10
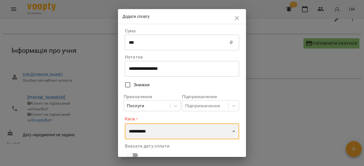
click at [162, 134] on select "**********" at bounding box center [182, 132] width 114 height 16
select select "**********"
click at [125, 124] on select "**********" at bounding box center [182, 132] width 114 height 16
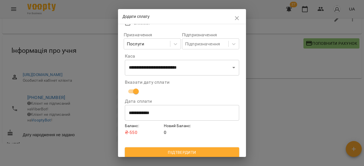
scroll to position [65, 0]
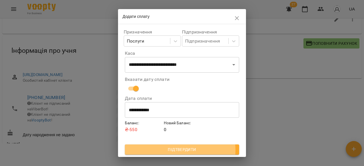
click at [177, 150] on span "Підтвердити" at bounding box center [181, 149] width 105 height 7
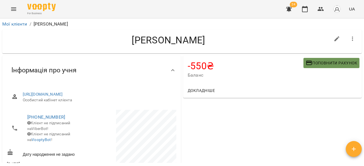
click at [322, 64] on span "Поповнити рахунок" at bounding box center [330, 63] width 51 height 7
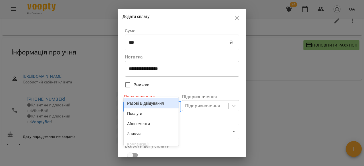
click at [146, 107] on body "**********" at bounding box center [182, 74] width 364 height 185
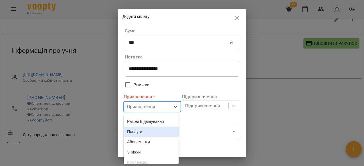
click at [149, 134] on div "Послуги" at bounding box center [151, 132] width 55 height 10
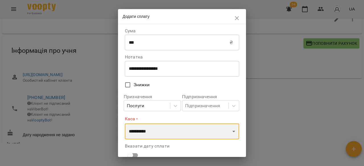
click at [170, 136] on select "**********" at bounding box center [182, 132] width 114 height 16
select select "**********"
click at [125, 124] on select "**********" at bounding box center [182, 132] width 114 height 16
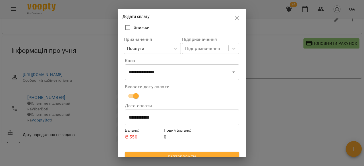
scroll to position [65, 0]
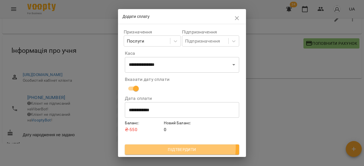
click at [173, 147] on span "Підтвердити" at bounding box center [181, 149] width 105 height 7
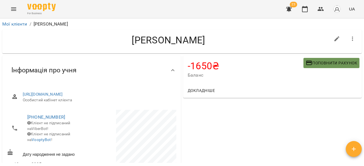
click at [333, 65] on span "Поповнити рахунок" at bounding box center [330, 63] width 51 height 7
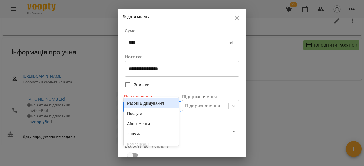
click at [156, 107] on body "For Business 23 UA Мої клієнти / [PERSON_NAME] [GEOGRAPHIC_DATA][PERSON_NAME] -…" at bounding box center [182, 74] width 364 height 185
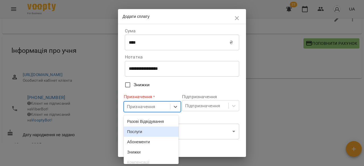
click at [150, 134] on div "Послуги" at bounding box center [151, 132] width 55 height 10
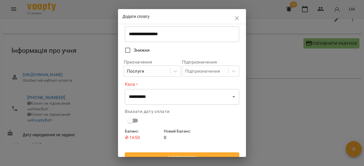
scroll to position [43, 0]
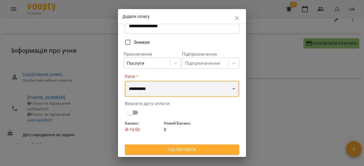
click at [188, 92] on select "**********" at bounding box center [182, 89] width 114 height 16
select select "**********"
click at [125, 81] on select "**********" at bounding box center [182, 89] width 114 height 16
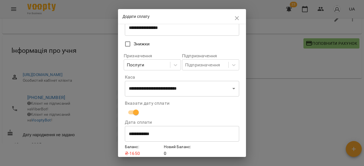
scroll to position [0, 0]
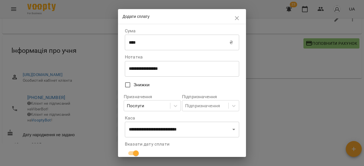
click at [159, 43] on input "****" at bounding box center [177, 43] width 105 height 16
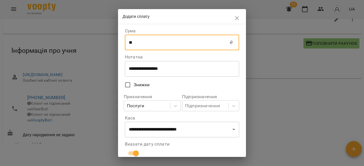
type input "*"
type input "****"
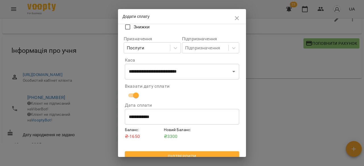
scroll to position [65, 0]
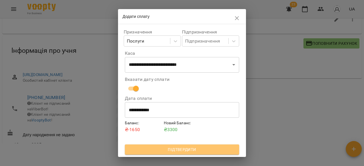
click at [201, 151] on span "Підтвердити" at bounding box center [181, 149] width 105 height 7
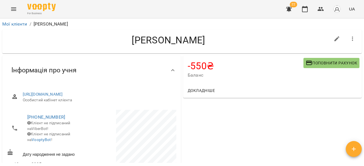
click at [325, 64] on span "Поповнити рахунок" at bounding box center [330, 63] width 51 height 7
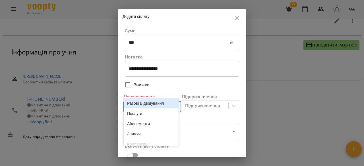
click at [156, 103] on body "For Business 22 UA Мої клієнти / [PERSON_NAME] [PERSON_NAME] -550 ₴ Баланс Попо…" at bounding box center [182, 74] width 364 height 185
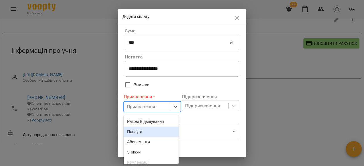
click at [152, 129] on div "Послуги" at bounding box center [151, 132] width 55 height 10
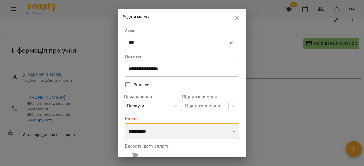
click at [174, 129] on select "**********" at bounding box center [182, 132] width 114 height 16
select select "**********"
click at [125, 124] on select "**********" at bounding box center [182, 132] width 114 height 16
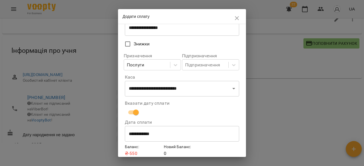
scroll to position [65, 0]
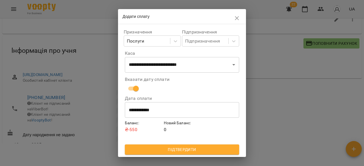
click at [193, 152] on span "Підтвердити" at bounding box center [181, 149] width 105 height 7
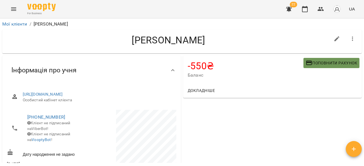
click at [322, 66] on span "Поповнити рахунок" at bounding box center [330, 63] width 51 height 7
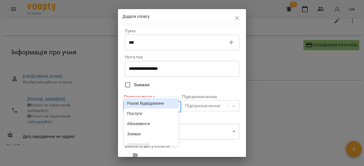
click at [153, 105] on body "For Business 22 UA Мої клієнти / [PERSON_NAME] [PERSON_NAME] -550 ₴ Баланс Попо…" at bounding box center [182, 74] width 364 height 185
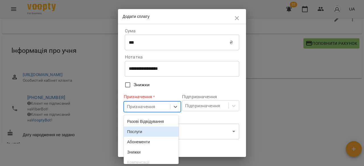
click at [146, 133] on div "Послуги" at bounding box center [151, 132] width 55 height 10
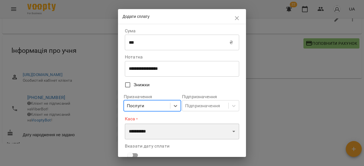
click at [146, 133] on select "**********" at bounding box center [182, 132] width 114 height 16
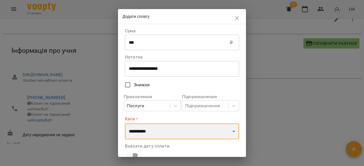
select select "**********"
click at [125, 124] on select "**********" at bounding box center [182, 132] width 114 height 16
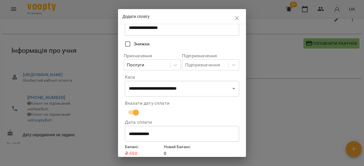
scroll to position [65, 0]
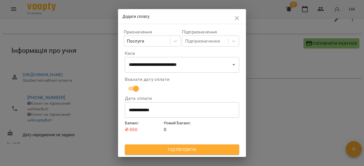
click at [179, 148] on span "Підтвердити" at bounding box center [181, 149] width 105 height 7
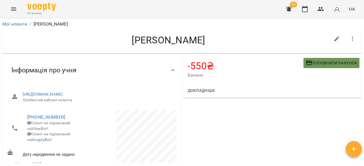
click at [313, 65] on span "Поповнити рахунок" at bounding box center [330, 63] width 51 height 7
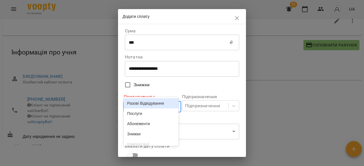
click at [143, 106] on body "For Business 22 UA Мої клієнти / [PERSON_NAME] [PERSON_NAME] -550 ₴ Баланс Попо…" at bounding box center [182, 74] width 364 height 185
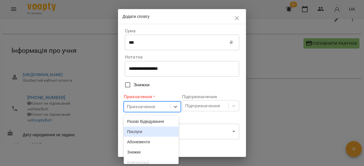
click at [143, 131] on div "Послуги" at bounding box center [151, 132] width 55 height 10
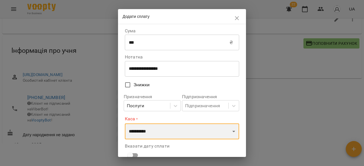
click at [179, 134] on select "**********" at bounding box center [182, 132] width 114 height 16
select select "**********"
click at [125, 124] on select "**********" at bounding box center [182, 132] width 114 height 16
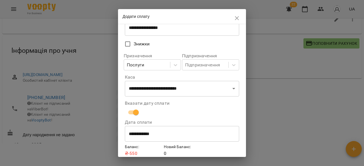
scroll to position [65, 0]
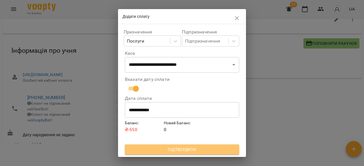
click at [210, 147] on span "Підтвердити" at bounding box center [181, 149] width 105 height 7
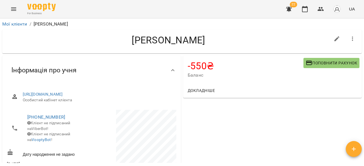
click at [325, 65] on span "Поповнити рахунок" at bounding box center [330, 63] width 51 height 7
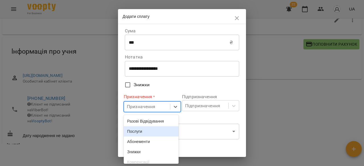
scroll to position [20, 0]
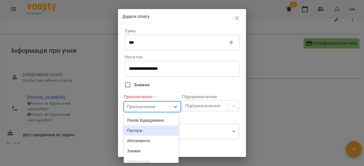
click at [158, 109] on div "Призначення" at bounding box center [147, 107] width 46 height 11
click at [154, 135] on div "Послуги" at bounding box center [151, 132] width 55 height 10
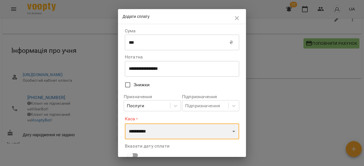
click at [170, 134] on select "**********" at bounding box center [182, 132] width 114 height 16
select select "**********"
click at [125, 124] on select "**********" at bounding box center [182, 132] width 114 height 16
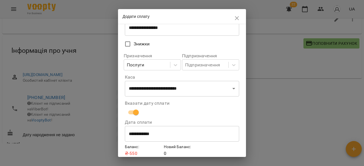
scroll to position [65, 0]
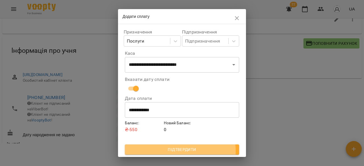
click at [177, 151] on span "Підтвердити" at bounding box center [181, 149] width 105 height 7
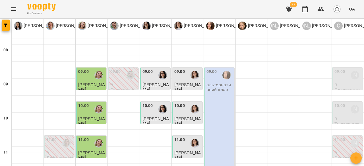
scroll to position [302, 0]
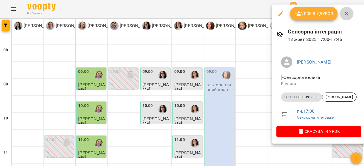
click at [345, 12] on icon "button" at bounding box center [346, 13] width 7 height 7
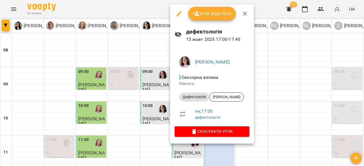
click at [241, 15] on icon "button" at bounding box center [244, 13] width 7 height 7
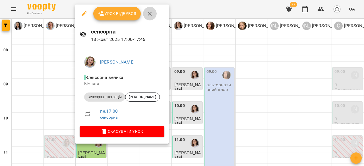
click at [153, 15] on button "button" at bounding box center [150, 14] width 14 height 14
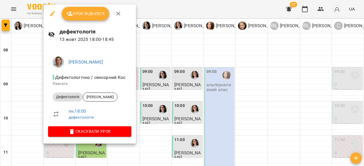
click at [116, 16] on icon "button" at bounding box center [118, 13] width 7 height 7
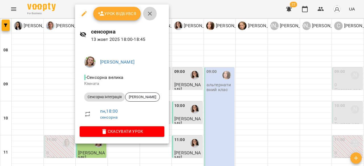
click at [150, 16] on icon "button" at bounding box center [149, 13] width 7 height 7
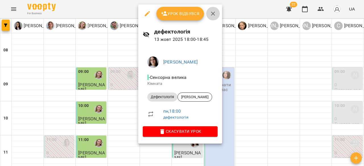
click at [212, 16] on icon "button" at bounding box center [212, 13] width 7 height 7
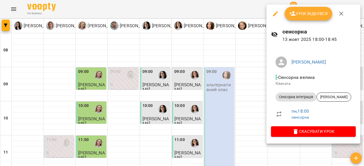
click at [341, 11] on icon "button" at bounding box center [340, 13] width 7 height 7
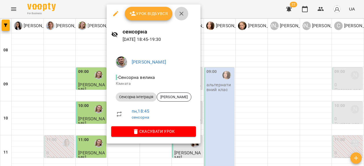
click at [178, 12] on icon "button" at bounding box center [181, 13] width 7 height 7
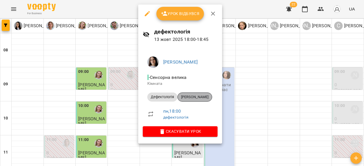
click at [197, 101] on div "[PERSON_NAME]" at bounding box center [194, 97] width 35 height 9
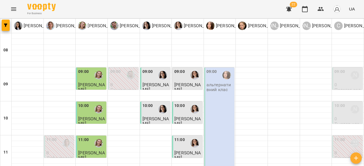
scroll to position [307, 0]
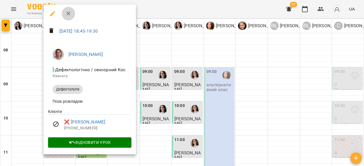
click at [70, 12] on icon "button" at bounding box center [68, 13] width 7 height 7
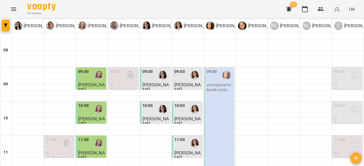
scroll to position [301, 0]
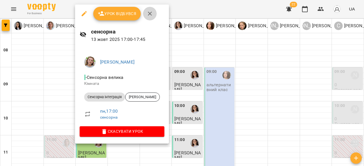
click at [149, 12] on icon "button" at bounding box center [149, 13] width 7 height 7
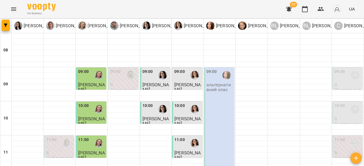
scroll to position [303, 0]
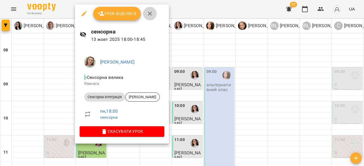
click at [147, 13] on icon "button" at bounding box center [149, 13] width 7 height 7
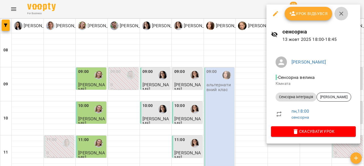
click at [343, 17] on icon "button" at bounding box center [340, 13] width 7 height 7
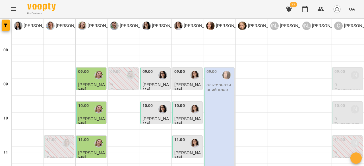
scroll to position [299, 0]
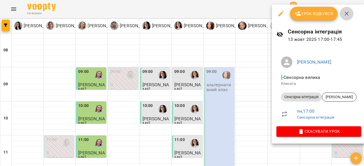
click at [343, 16] on icon "button" at bounding box center [346, 13] width 7 height 7
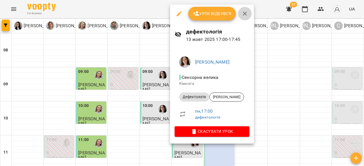
click at [243, 15] on icon "button" at bounding box center [245, 14] width 4 height 4
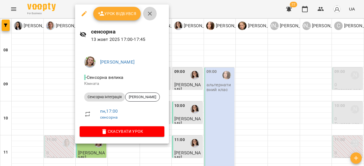
click at [151, 12] on icon "button" at bounding box center [149, 13] width 7 height 7
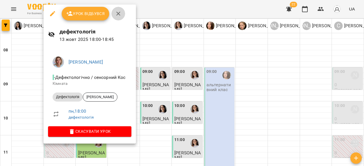
click at [117, 14] on icon "button" at bounding box center [118, 14] width 4 height 4
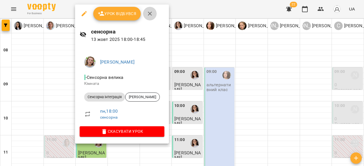
click at [149, 15] on icon "button" at bounding box center [149, 13] width 7 height 7
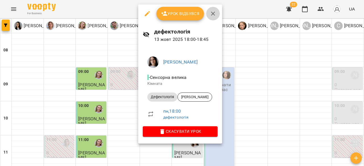
click at [214, 15] on icon "button" at bounding box center [213, 14] width 4 height 4
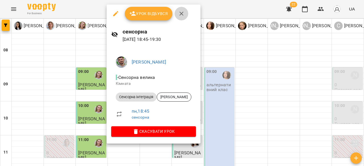
click at [183, 17] on button "button" at bounding box center [181, 14] width 14 height 14
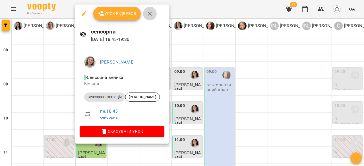
click at [147, 15] on icon "button" at bounding box center [149, 13] width 7 height 7
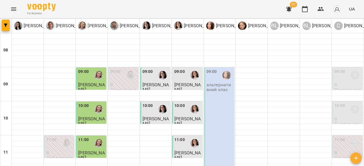
scroll to position [301, 0]
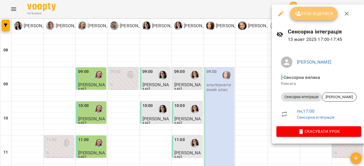
click at [313, 14] on span "Урок відбувся" at bounding box center [313, 13] width 39 height 7
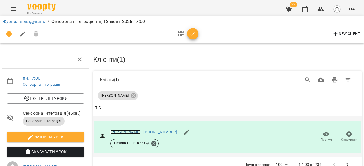
click at [116, 133] on link "[PERSON_NAME]" at bounding box center [125, 132] width 30 height 5
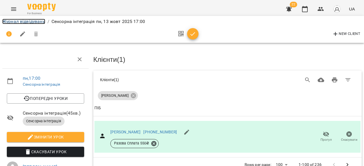
click at [44, 23] on link "Журнал відвідувань" at bounding box center [23, 21] width 43 height 5
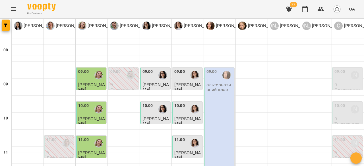
scroll to position [314, 0]
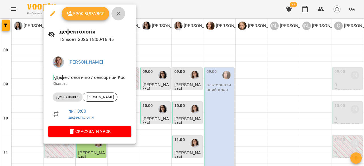
click at [116, 13] on icon "button" at bounding box center [118, 13] width 7 height 7
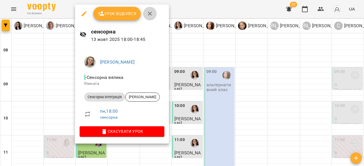
click at [152, 16] on icon "button" at bounding box center [149, 13] width 7 height 7
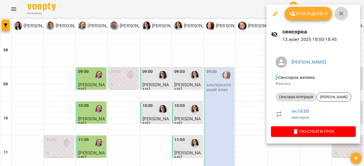
click at [343, 15] on icon "button" at bounding box center [340, 13] width 7 height 7
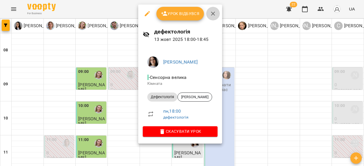
click at [211, 16] on icon "button" at bounding box center [212, 13] width 7 height 7
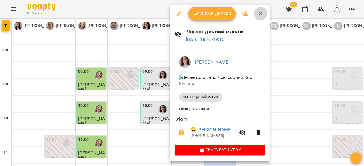
click at [264, 14] on button "button" at bounding box center [261, 14] width 14 height 14
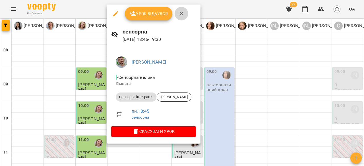
click at [182, 16] on icon "button" at bounding box center [181, 13] width 7 height 7
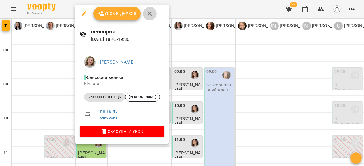
click at [151, 14] on icon "button" at bounding box center [149, 13] width 7 height 7
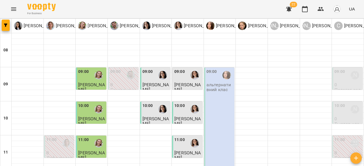
scroll to position [249, 0]
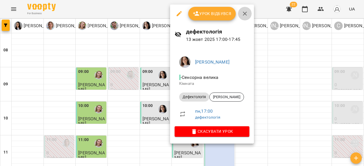
click at [243, 14] on icon "button" at bounding box center [244, 13] width 7 height 7
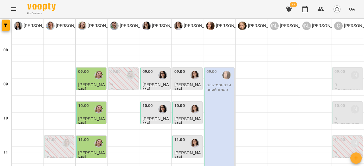
scroll to position [300, 0]
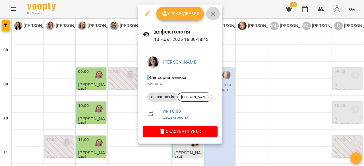
click at [215, 14] on icon "button" at bounding box center [212, 13] width 7 height 7
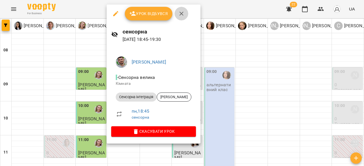
click at [182, 15] on icon "button" at bounding box center [181, 14] width 4 height 4
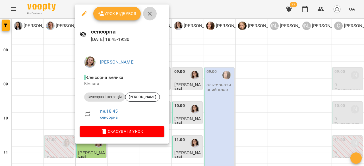
click at [150, 14] on icon "button" at bounding box center [150, 14] width 4 height 4
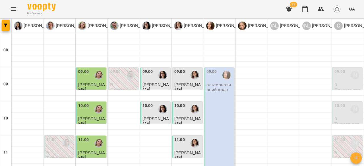
scroll to position [314, 0]
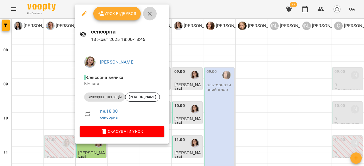
click at [149, 15] on icon "button" at bounding box center [149, 13] width 7 height 7
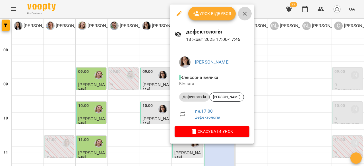
click at [247, 16] on icon "button" at bounding box center [244, 13] width 7 height 7
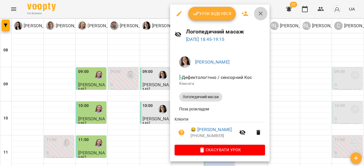
click at [261, 17] on button "button" at bounding box center [261, 14] width 14 height 14
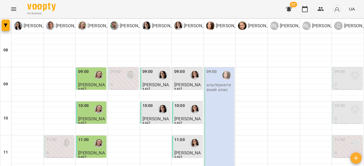
scroll to position [292, 0]
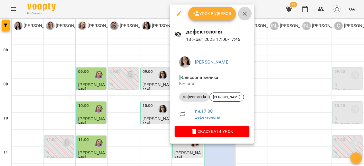
click at [245, 16] on icon "button" at bounding box center [244, 13] width 7 height 7
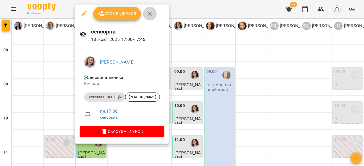
click at [151, 12] on icon "button" at bounding box center [150, 14] width 4 height 4
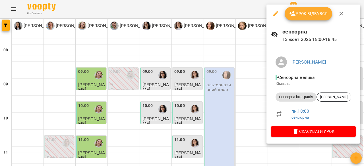
click at [343, 13] on icon "button" at bounding box center [340, 13] width 7 height 7
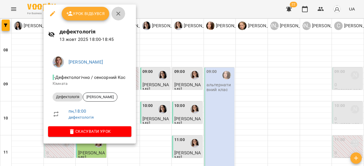
click at [120, 15] on icon "button" at bounding box center [118, 13] width 7 height 7
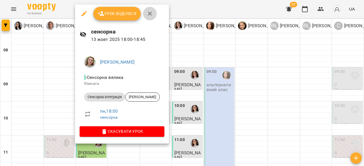
click at [148, 14] on icon "button" at bounding box center [149, 13] width 7 height 7
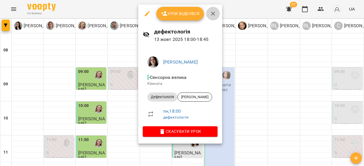
click at [212, 16] on icon "button" at bounding box center [212, 13] width 7 height 7
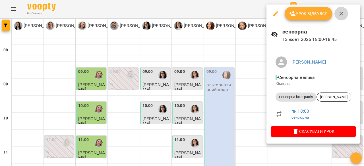
click at [337, 15] on icon "button" at bounding box center [340, 13] width 7 height 7
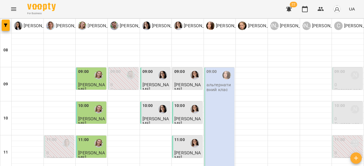
scroll to position [304, 0]
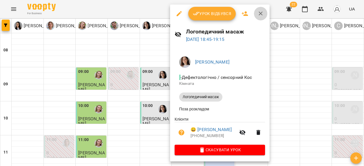
click at [264, 16] on button "button" at bounding box center [261, 14] width 14 height 14
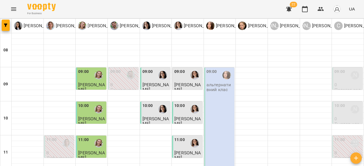
scroll to position [306, 0]
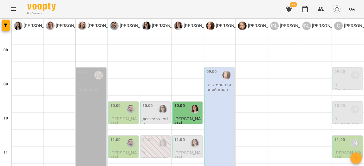
scroll to position [314, 0]
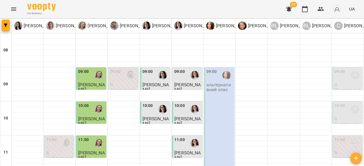
scroll to position [270, 0]
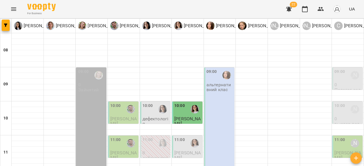
scroll to position [169, 0]
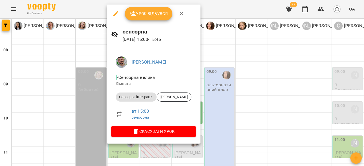
click at [112, 16] on icon "button" at bounding box center [115, 13] width 7 height 7
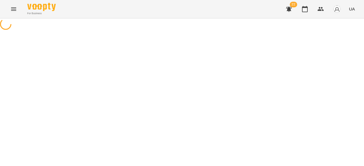
select select "**********"
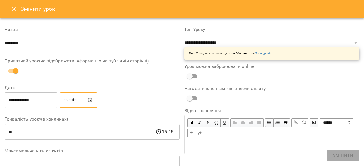
click at [69, 99] on input "*****" at bounding box center [78, 100] width 37 height 16
type input "*****"
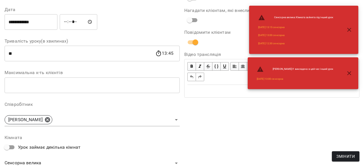
scroll to position [123, 0]
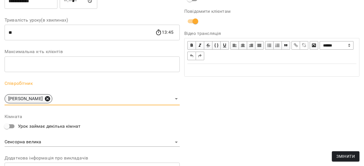
click at [45, 101] on icon at bounding box center [47, 98] width 5 height 5
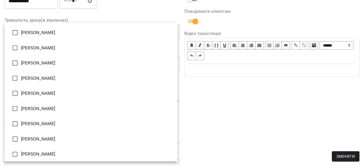
click at [44, 99] on body "**********" at bounding box center [182, 129] width 364 height 259
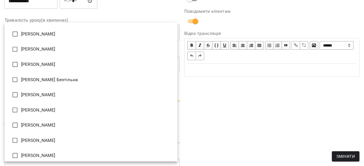
scroll to position [107, 0]
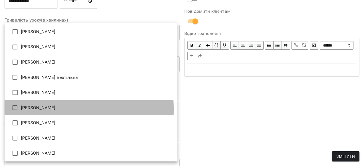
click at [45, 109] on li "[PERSON_NAME]" at bounding box center [91, 107] width 173 height 15
type input "**********"
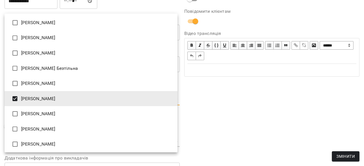
click at [256, 97] on div at bounding box center [182, 83] width 364 height 166
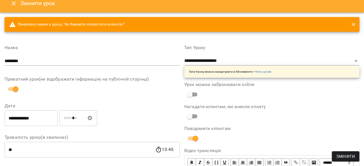
scroll to position [0, 0]
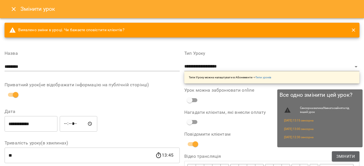
click at [342, 154] on span "Змінити" at bounding box center [345, 156] width 18 height 7
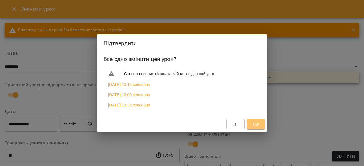
click at [251, 122] on button "Так" at bounding box center [256, 124] width 18 height 10
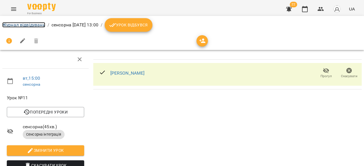
click at [41, 24] on link "Журнал відвідувань" at bounding box center [23, 24] width 43 height 5
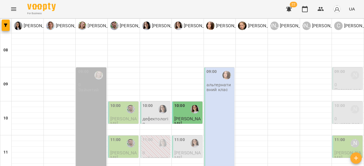
scroll to position [152, 0]
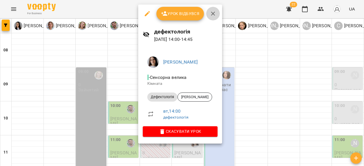
click at [212, 17] on button "button" at bounding box center [213, 14] width 14 height 14
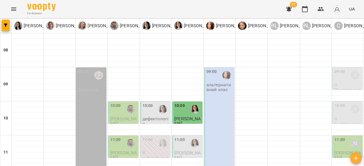
scroll to position [314, 0]
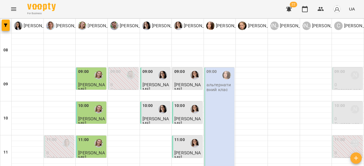
scroll to position [306, 0]
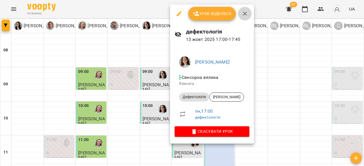
click at [245, 16] on icon "button" at bounding box center [244, 13] width 7 height 7
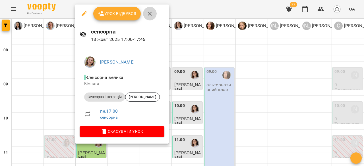
click at [149, 13] on icon "button" at bounding box center [150, 14] width 4 height 4
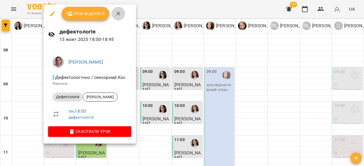
click at [116, 17] on icon "button" at bounding box center [118, 13] width 7 height 7
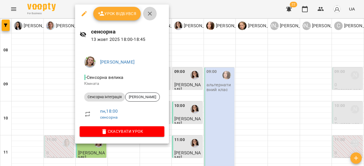
click at [150, 16] on icon "button" at bounding box center [149, 13] width 7 height 7
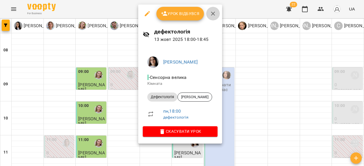
click at [208, 16] on button "button" at bounding box center [213, 14] width 14 height 14
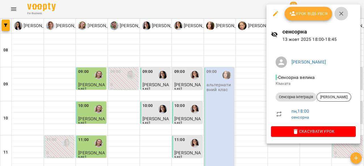
click at [340, 14] on icon "button" at bounding box center [340, 13] width 7 height 7
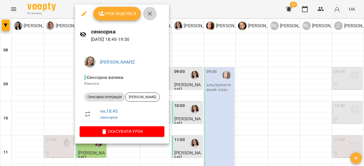
click at [147, 14] on icon "button" at bounding box center [149, 13] width 7 height 7
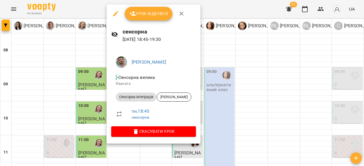
click at [181, 16] on icon "button" at bounding box center [181, 13] width 7 height 7
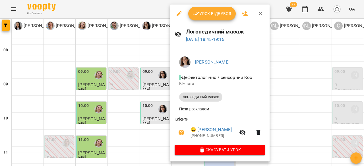
click at [259, 13] on icon "button" at bounding box center [260, 14] width 4 height 4
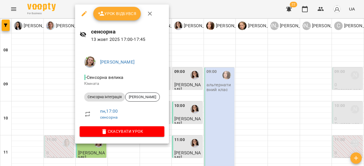
click at [149, 16] on icon "button" at bounding box center [149, 13] width 7 height 7
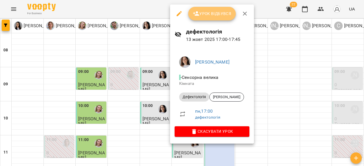
click at [216, 18] on button "Урок відбувся" at bounding box center [212, 14] width 48 height 14
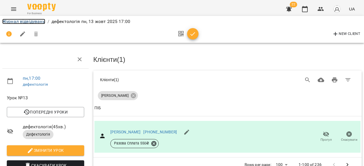
click at [22, 20] on link "Журнал відвідувань" at bounding box center [23, 21] width 43 height 5
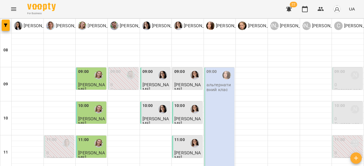
scroll to position [314, 0]
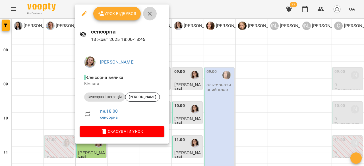
click at [151, 16] on icon "button" at bounding box center [149, 13] width 7 height 7
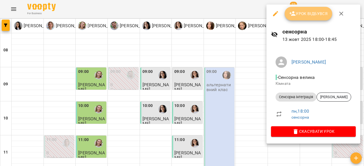
click at [315, 18] on button "Урок відбувся" at bounding box center [308, 14] width 48 height 14
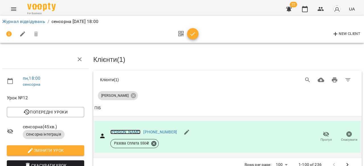
click at [115, 132] on link "[PERSON_NAME]" at bounding box center [125, 132] width 30 height 5
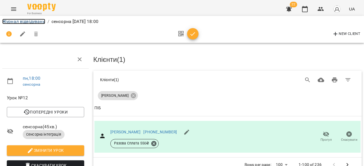
click at [41, 21] on link "Журнал відвідувань" at bounding box center [23, 21] width 43 height 5
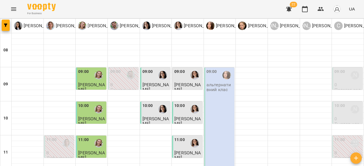
scroll to position [297, 0]
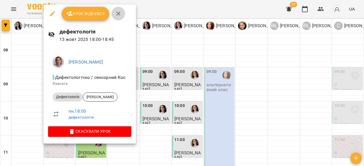
click at [120, 14] on icon "button" at bounding box center [118, 13] width 7 height 7
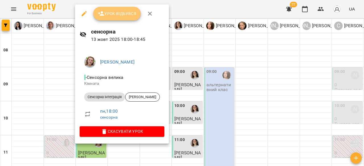
click at [116, 15] on span "Урок відбувся" at bounding box center [117, 13] width 39 height 7
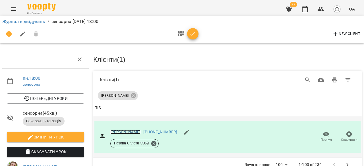
click at [125, 130] on link "[PERSON_NAME]" at bounding box center [125, 132] width 30 height 5
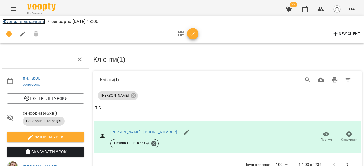
click at [28, 23] on link "Журнал відвідувань" at bounding box center [23, 21] width 43 height 5
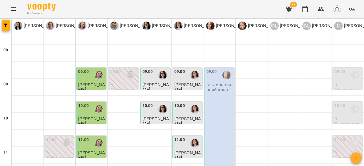
scroll to position [304, 0]
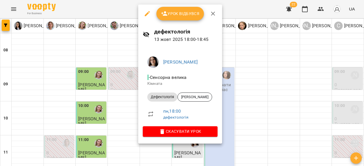
click at [216, 14] on button "button" at bounding box center [213, 14] width 14 height 14
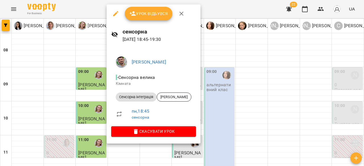
click at [178, 16] on icon "button" at bounding box center [181, 13] width 7 height 7
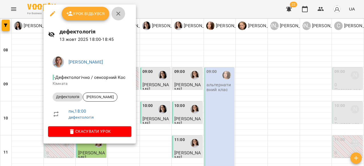
click at [119, 15] on icon "button" at bounding box center [118, 14] width 4 height 4
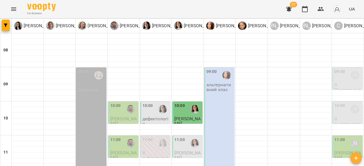
scroll to position [255, 0]
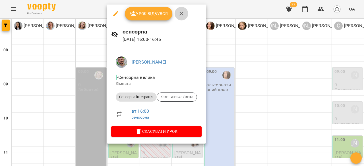
click at [179, 11] on icon "button" at bounding box center [181, 13] width 7 height 7
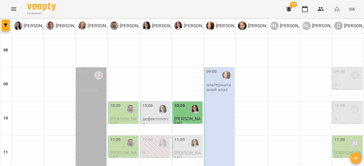
scroll to position [314, 0]
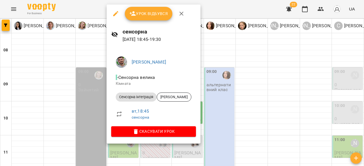
click at [176, 15] on button "button" at bounding box center [181, 14] width 14 height 14
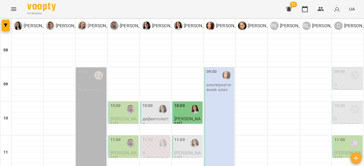
scroll to position [244, 0]
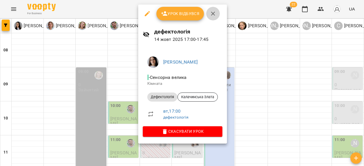
click at [214, 17] on icon "button" at bounding box center [212, 13] width 7 height 7
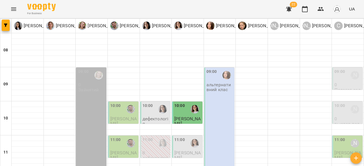
scroll to position [272, 0]
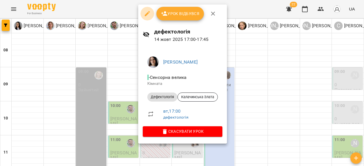
click at [144, 16] on icon "button" at bounding box center [147, 13] width 7 height 7
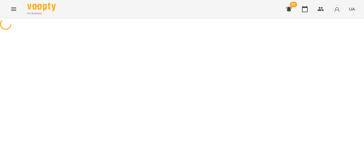
select select "**********"
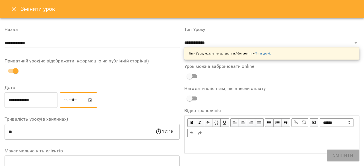
click at [71, 99] on input "*****" at bounding box center [78, 100] width 37 height 16
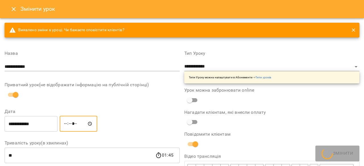
type input "*****"
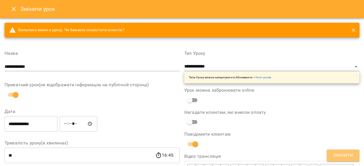
click at [339, 151] on button "Змінити" at bounding box center [342, 156] width 33 height 12
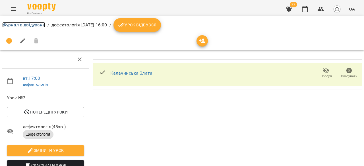
click at [20, 27] on link "Журнал відвідувань" at bounding box center [23, 24] width 43 height 5
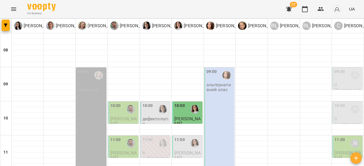
scroll to position [256, 0]
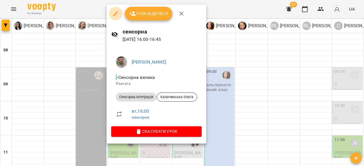
click at [112, 11] on icon "button" at bounding box center [115, 13] width 7 height 7
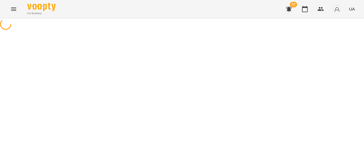
select select "**********"
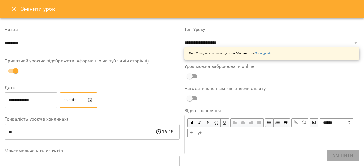
click at [72, 102] on input "*****" at bounding box center [78, 100] width 37 height 16
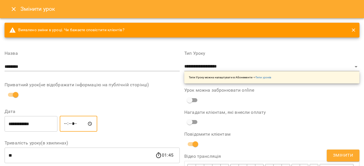
type input "*****"
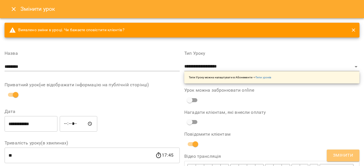
click at [348, 153] on span "Змінити" at bounding box center [343, 155] width 20 height 7
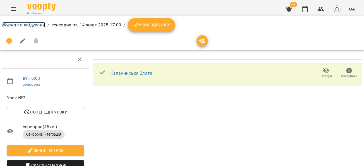
click at [33, 26] on link "Журнал відвідувань" at bounding box center [23, 24] width 43 height 5
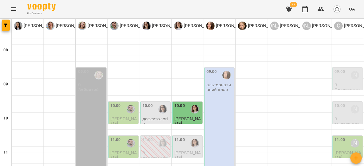
scroll to position [288, 0]
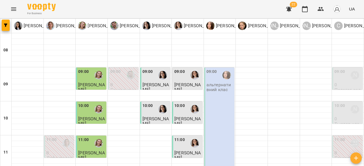
scroll to position [301, 0]
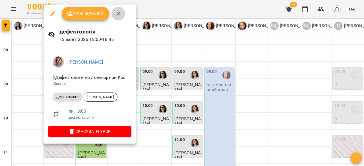
click at [117, 14] on icon "button" at bounding box center [118, 14] width 4 height 4
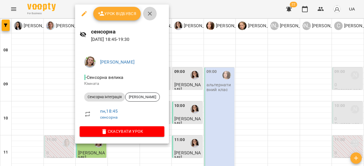
click at [149, 12] on icon "button" at bounding box center [149, 13] width 7 height 7
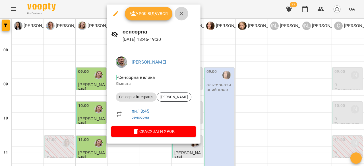
click at [183, 16] on icon "button" at bounding box center [181, 13] width 7 height 7
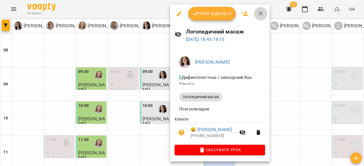
click at [261, 13] on icon "button" at bounding box center [260, 13] width 7 height 7
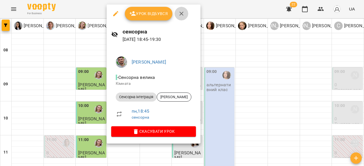
click at [182, 16] on icon "button" at bounding box center [181, 13] width 7 height 7
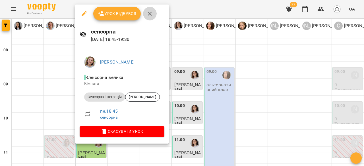
click at [151, 14] on icon "button" at bounding box center [149, 13] width 7 height 7
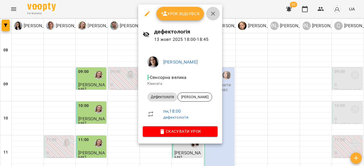
click at [212, 16] on icon "button" at bounding box center [212, 13] width 7 height 7
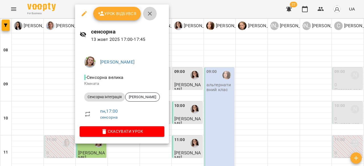
click at [149, 16] on icon "button" at bounding box center [149, 13] width 7 height 7
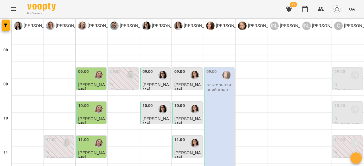
scroll to position [314, 0]
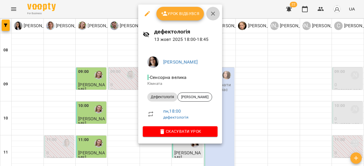
click at [208, 15] on button "button" at bounding box center [213, 14] width 14 height 14
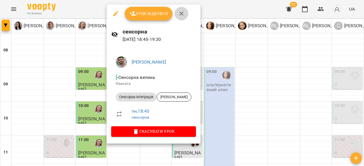
click at [180, 11] on icon "button" at bounding box center [181, 13] width 7 height 7
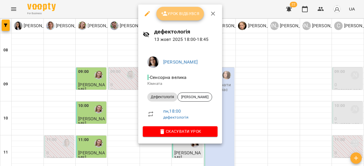
click at [190, 18] on button "Урок відбувся" at bounding box center [180, 14] width 48 height 14
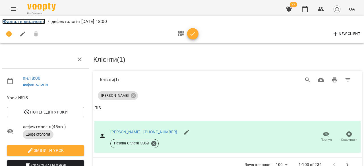
click at [34, 22] on link "Журнал відвідувань" at bounding box center [23, 21] width 43 height 5
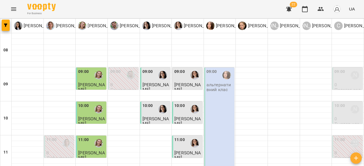
scroll to position [314, 0]
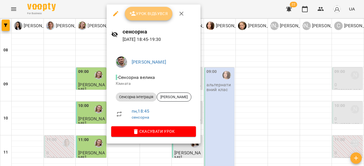
click at [153, 11] on span "Урок відбувся" at bounding box center [148, 13] width 39 height 7
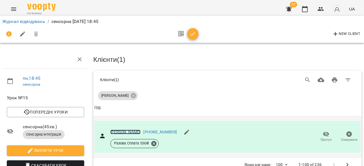
click at [130, 130] on link "[PERSON_NAME]" at bounding box center [125, 132] width 30 height 5
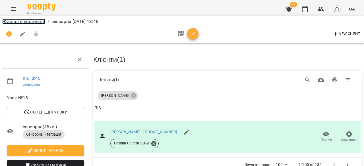
click at [36, 20] on link "Журнал відвідувань" at bounding box center [23, 21] width 43 height 5
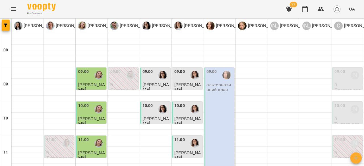
scroll to position [314, 0]
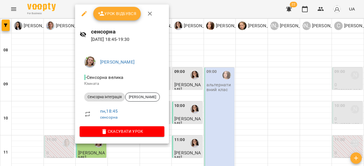
click at [147, 15] on icon "button" at bounding box center [149, 13] width 7 height 7
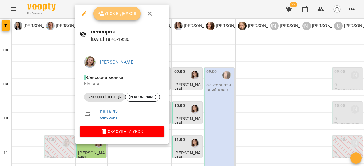
click at [121, 15] on span "Урок відбувся" at bounding box center [117, 13] width 39 height 7
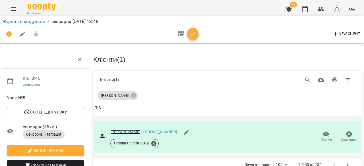
click at [131, 130] on link "[PERSON_NAME]" at bounding box center [125, 132] width 30 height 5
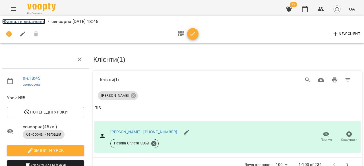
click at [33, 19] on link "Журнал відвідувань" at bounding box center [23, 21] width 43 height 5
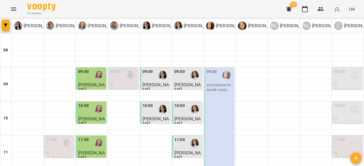
scroll to position [314, 0]
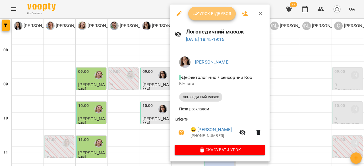
click at [208, 15] on span "Урок відбувся" at bounding box center [212, 13] width 39 height 7
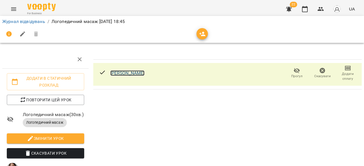
click at [130, 72] on link "[PERSON_NAME]" at bounding box center [127, 72] width 34 height 5
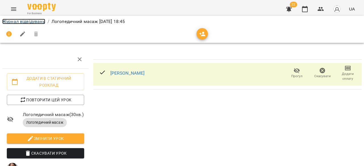
click at [43, 23] on link "Журнал відвідувань" at bounding box center [23, 21] width 43 height 5
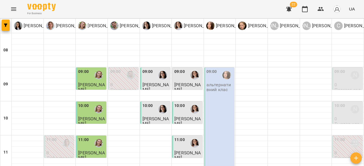
scroll to position [314, 0]
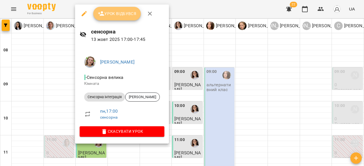
click at [123, 13] on span "Урок відбувся" at bounding box center [117, 13] width 39 height 7
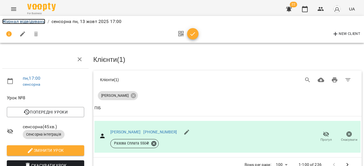
click at [39, 22] on link "Журнал відвідувань" at bounding box center [23, 21] width 43 height 5
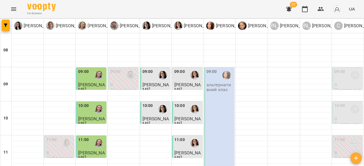
scroll to position [314, 0]
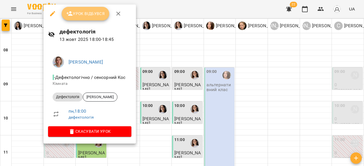
click at [91, 16] on span "Урок відбувся" at bounding box center [85, 13] width 39 height 7
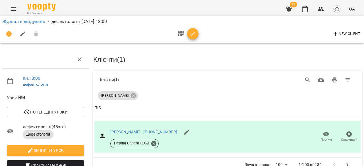
scroll to position [51, 0]
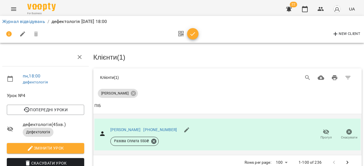
click at [126, 127] on div "[PERSON_NAME]" at bounding box center [125, 130] width 30 height 6
click at [126, 128] on link "[PERSON_NAME]" at bounding box center [125, 130] width 30 height 5
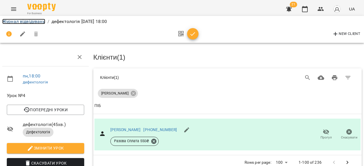
click at [40, 19] on link "Журнал відвідувань" at bounding box center [23, 21] width 43 height 5
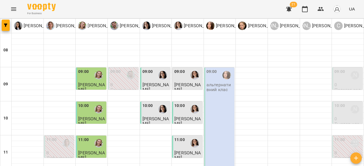
scroll to position [189, 0]
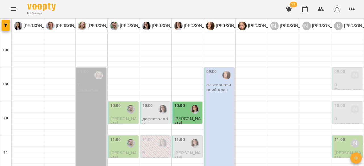
scroll to position [314, 0]
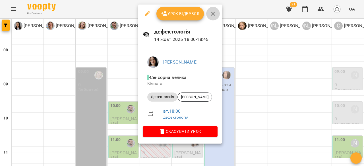
click at [212, 13] on icon "button" at bounding box center [213, 14] width 4 height 4
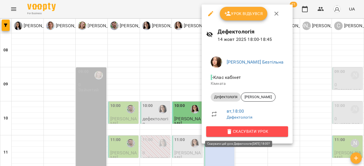
click at [258, 131] on span "Скасувати Урок" at bounding box center [246, 131] width 73 height 7
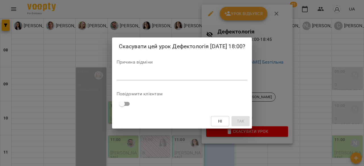
click at [149, 80] on div "Причина відміни *" at bounding box center [181, 71] width 131 height 23
click at [147, 74] on textarea at bounding box center [181, 75] width 131 height 5
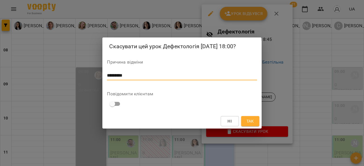
type textarea "*********"
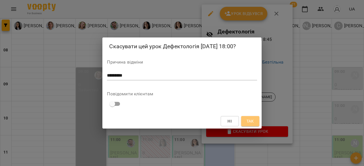
click at [248, 119] on span "Так" at bounding box center [249, 121] width 7 height 7
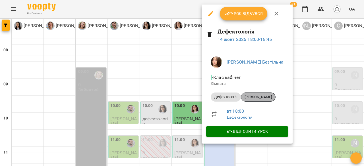
click at [261, 97] on span "[PERSON_NAME]" at bounding box center [258, 97] width 34 height 5
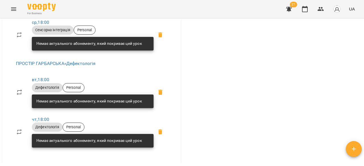
scroll to position [232, 0]
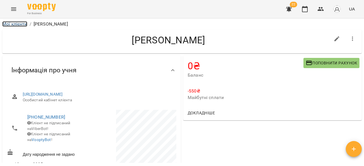
click at [13, 23] on link "Мої клієнти" at bounding box center [14, 23] width 25 height 5
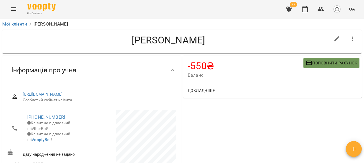
click at [332, 59] on button "Поповнити рахунок" at bounding box center [331, 63] width 56 height 10
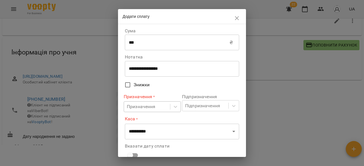
click at [156, 106] on body "For Business 22 UA Мої клієнти / Довбуш Ігор Довбуш Ігор -550 ₴ Баланс Поповнит…" at bounding box center [182, 74] width 364 height 185
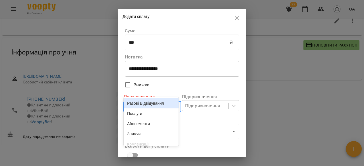
scroll to position [20, 0]
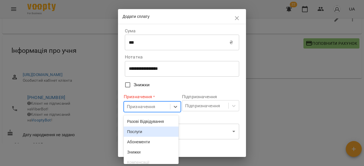
click at [154, 131] on div "Послуги" at bounding box center [151, 132] width 55 height 10
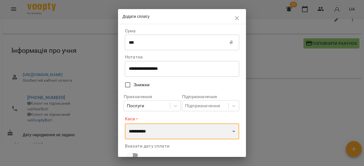
click at [185, 130] on select "**********" at bounding box center [182, 132] width 114 height 16
select select "**********"
click at [125, 124] on select "**********" at bounding box center [182, 132] width 114 height 16
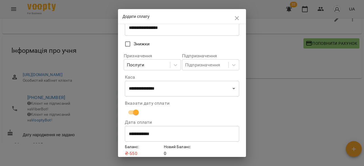
scroll to position [65, 0]
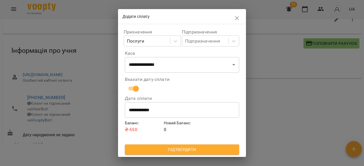
click at [178, 147] on span "Підтвердити" at bounding box center [181, 149] width 105 height 7
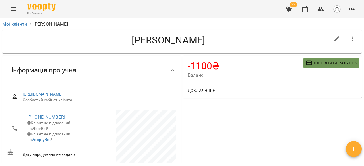
click at [329, 63] on span "Поповнити рахунок" at bounding box center [330, 63] width 51 height 7
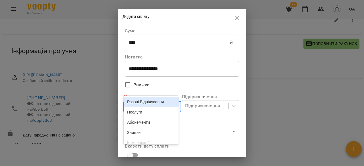
click at [149, 105] on body "For Business 22 UA Мої клієнти / Хомяк Тимофій Хомяк Тимофій -1100 ₴ Баланс Поп…" at bounding box center [182, 73] width 364 height 185
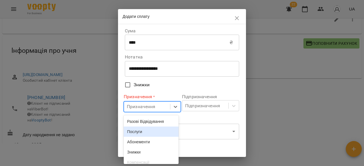
click at [147, 130] on div "Послуги" at bounding box center [151, 132] width 55 height 10
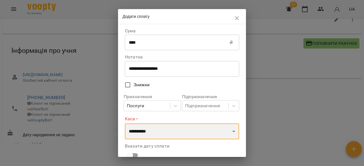
click at [165, 130] on select "**********" at bounding box center [182, 132] width 114 height 16
select select "**********"
click at [125, 124] on select "**********" at bounding box center [182, 132] width 114 height 16
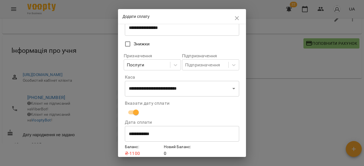
scroll to position [65, 0]
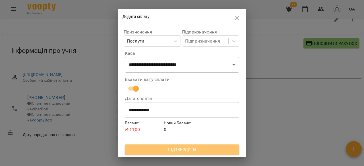
click at [207, 149] on span "Підтвердити" at bounding box center [181, 149] width 105 height 7
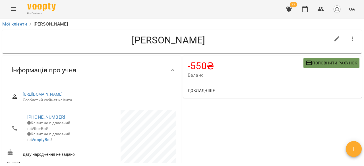
click at [335, 60] on span "Поповнити рахунок" at bounding box center [330, 63] width 51 height 7
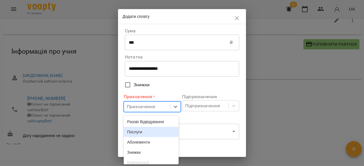
click at [153, 108] on div "Призначення" at bounding box center [141, 106] width 29 height 7
click at [154, 131] on div "Послуги" at bounding box center [151, 132] width 55 height 10
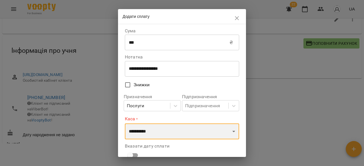
click at [172, 132] on select "**********" at bounding box center [182, 132] width 114 height 16
select select "**********"
click at [125, 124] on select "**********" at bounding box center [182, 132] width 114 height 16
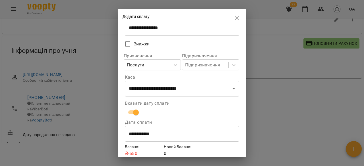
scroll to position [65, 0]
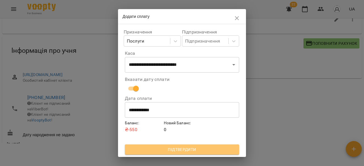
click at [188, 153] on span "Підтвердити" at bounding box center [181, 149] width 105 height 7
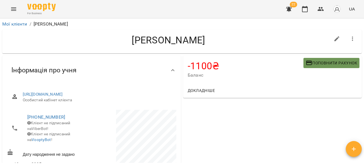
click at [311, 65] on span "Поповнити рахунок" at bounding box center [330, 63] width 51 height 7
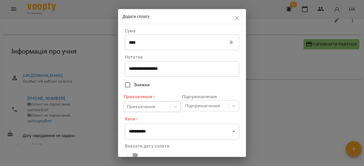
click at [130, 109] on div "Призначення" at bounding box center [141, 106] width 29 height 7
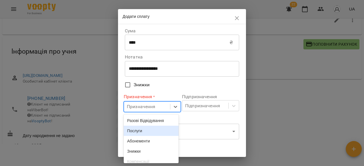
scroll to position [20, 0]
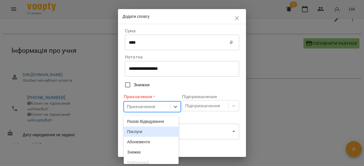
click at [144, 135] on div "Послуги" at bounding box center [151, 132] width 55 height 10
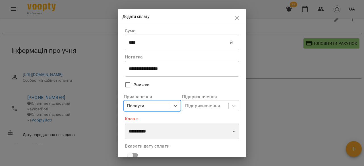
click at [159, 135] on select "**********" at bounding box center [182, 132] width 114 height 16
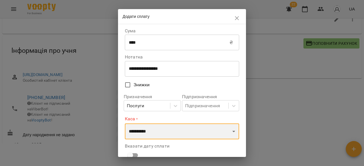
select select "**********"
click at [125, 124] on select "**********" at bounding box center [182, 132] width 114 height 16
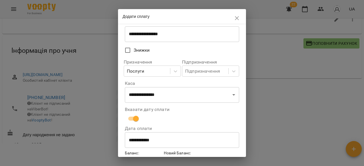
scroll to position [65, 0]
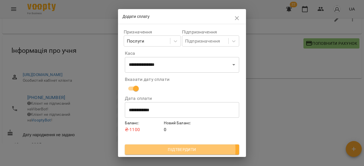
click at [164, 150] on span "Підтвердити" at bounding box center [181, 149] width 105 height 7
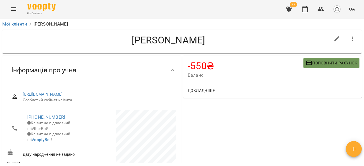
click at [309, 64] on span "Поповнити рахунок" at bounding box center [330, 63] width 51 height 7
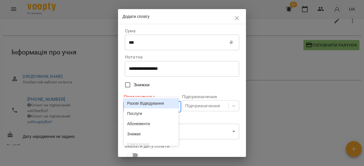
click at [143, 107] on body "For Business 22 UA Мої клієнти / [PERSON_NAME] [PERSON_NAME] -550 ₴ Баланс Попо…" at bounding box center [182, 74] width 364 height 185
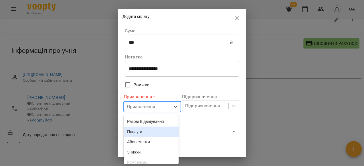
click at [141, 136] on div "Послуги" at bounding box center [151, 132] width 55 height 10
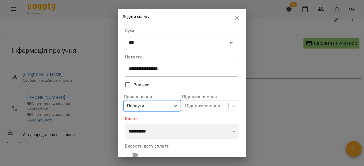
click at [181, 134] on select "**********" at bounding box center [182, 132] width 114 height 16
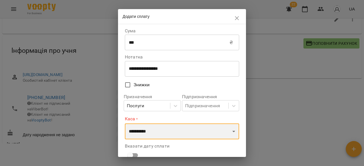
select select "**********"
click at [125, 124] on select "**********" at bounding box center [182, 132] width 114 height 16
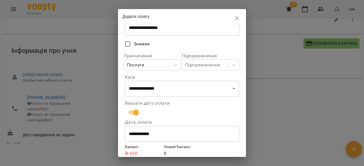
scroll to position [65, 0]
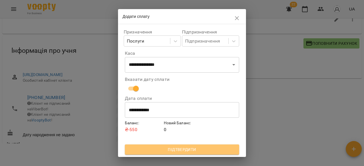
click at [185, 154] on button "Підтвердити" at bounding box center [182, 150] width 114 height 10
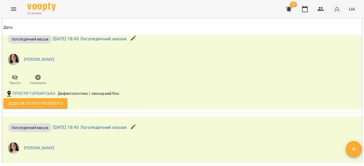
scroll to position [784, 0]
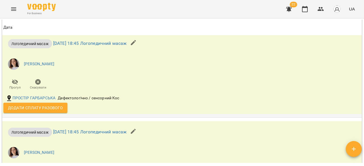
click at [56, 111] on span "Додати сплату разового" at bounding box center [35, 108] width 55 height 7
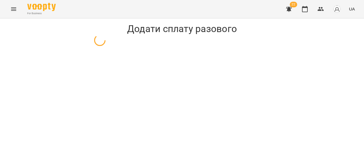
select select "**********"
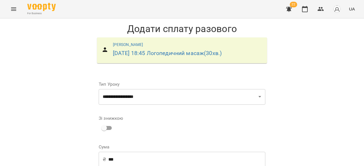
scroll to position [93, 0]
select select "**********"
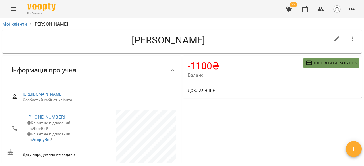
click at [320, 62] on span "Поповнити рахунок" at bounding box center [330, 63] width 51 height 7
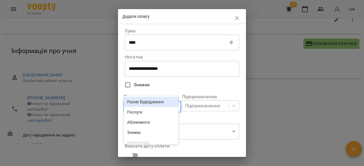
click at [152, 109] on div "Призначення" at bounding box center [141, 106] width 29 height 7
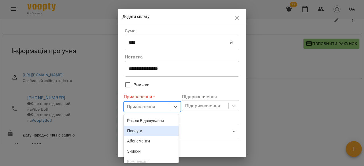
scroll to position [20, 0]
click at [149, 129] on div "Послуги" at bounding box center [151, 132] width 55 height 10
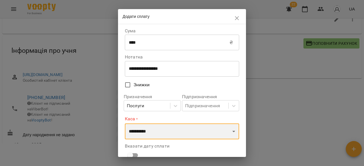
click at [154, 129] on select "**********" at bounding box center [182, 132] width 114 height 16
select select "**********"
click at [125, 124] on select "**********" at bounding box center [182, 132] width 114 height 16
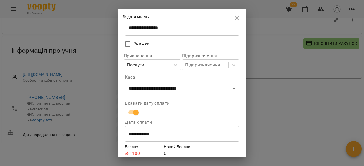
scroll to position [65, 0]
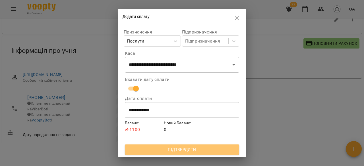
click at [193, 149] on span "Підтвердити" at bounding box center [181, 149] width 105 height 7
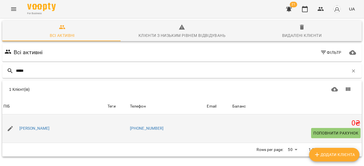
type input "*****"
drag, startPoint x: 25, startPoint y: 125, endPoint x: 26, endPoint y: 129, distance: 3.6
click at [26, 129] on div "[PERSON_NAME]" at bounding box center [34, 129] width 33 height 8
click at [26, 129] on link "[PERSON_NAME]" at bounding box center [34, 129] width 30 height 6
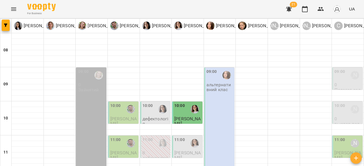
scroll to position [55, 0]
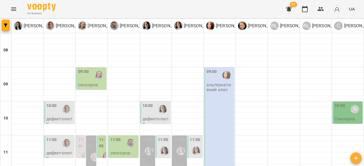
scroll to position [285, 0]
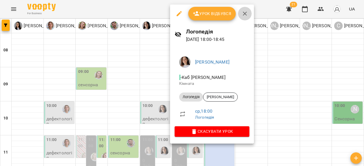
click at [244, 9] on button "button" at bounding box center [245, 14] width 14 height 14
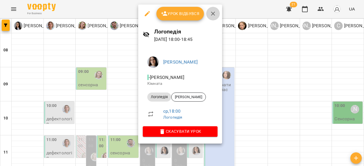
click at [211, 18] on button "button" at bounding box center [213, 14] width 14 height 14
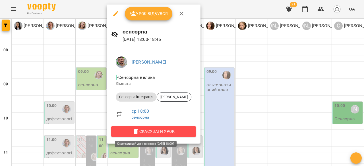
click at [163, 130] on span "Скасувати Урок" at bounding box center [154, 131] width 76 height 7
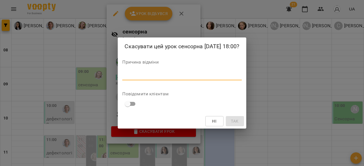
click at [164, 76] on textarea at bounding box center [181, 75] width 119 height 5
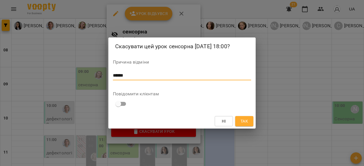
type textarea "******"
click at [244, 124] on span "Так" at bounding box center [243, 121] width 7 height 7
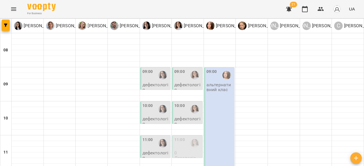
scroll to position [269, 0]
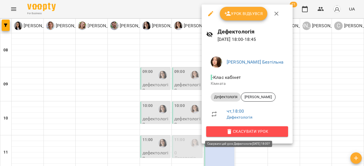
click at [256, 132] on span "Скасувати Урок" at bounding box center [246, 131] width 73 height 7
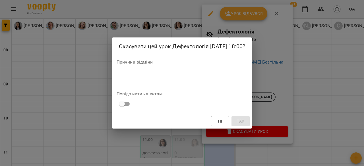
click at [224, 78] on textarea at bounding box center [181, 75] width 131 height 5
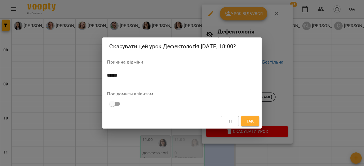
type textarea "******"
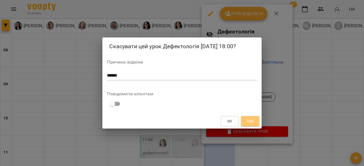
click at [251, 118] on span "Так" at bounding box center [249, 121] width 7 height 7
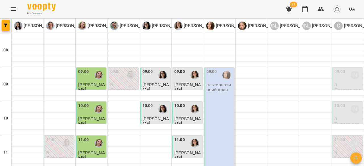
scroll to position [0, 0]
